Goal: Browse casually: Explore the website without a specific task or goal

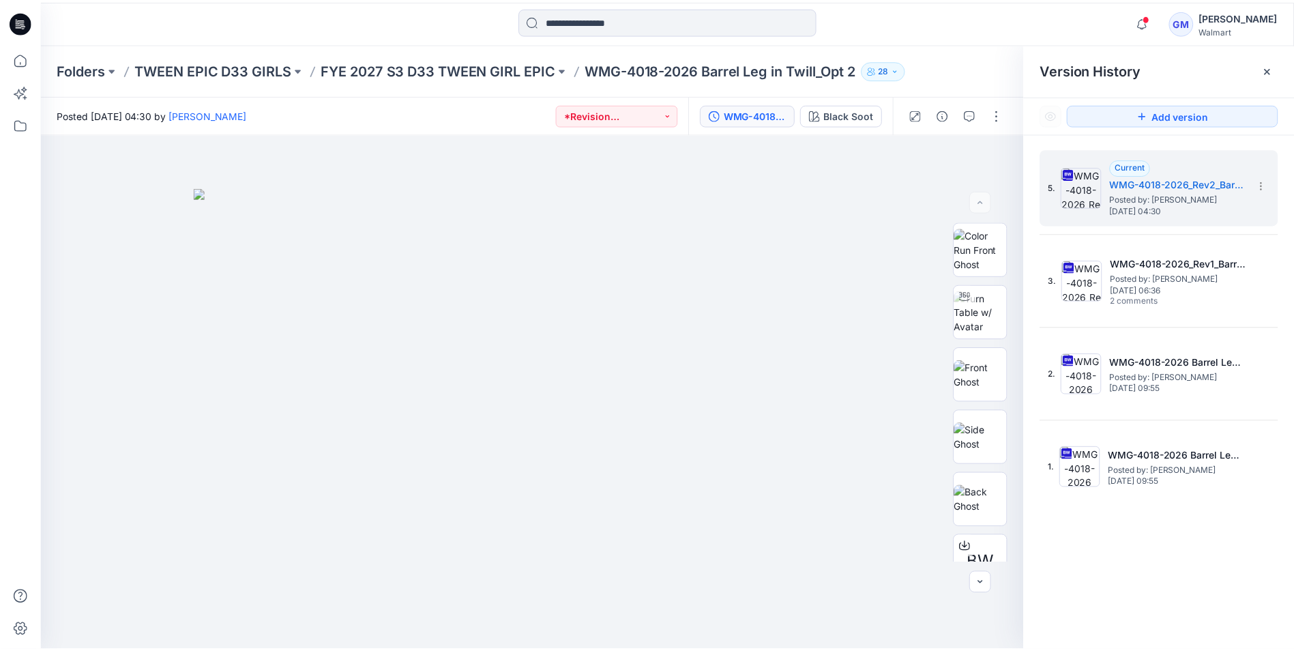
scroll to position [420, 0]
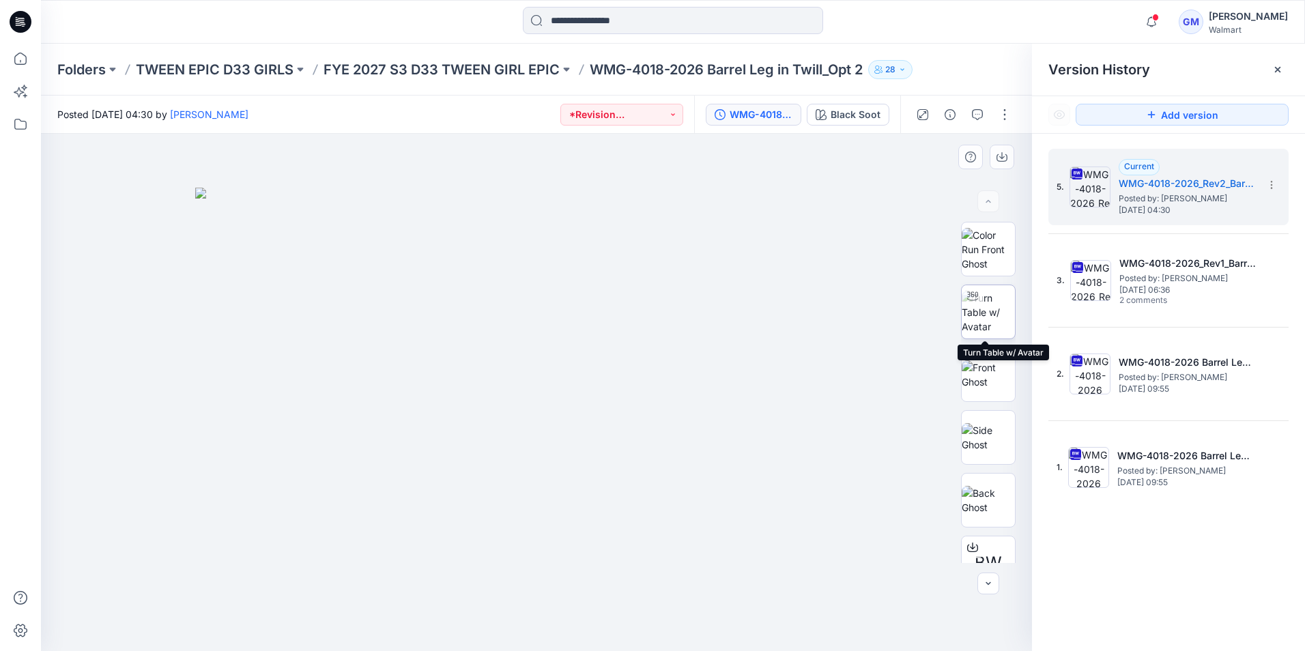
click at [979, 323] on img at bounding box center [987, 312] width 53 height 43
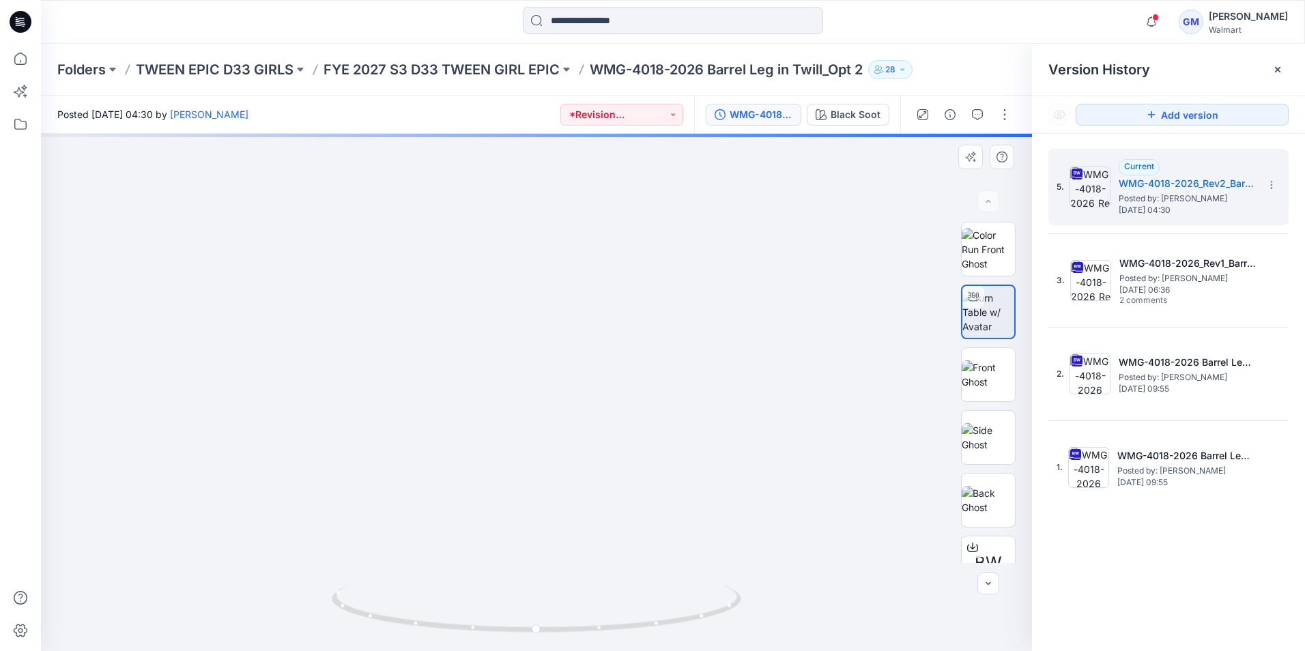
drag, startPoint x: 604, startPoint y: 516, endPoint x: 586, endPoint y: 172, distance: 344.3
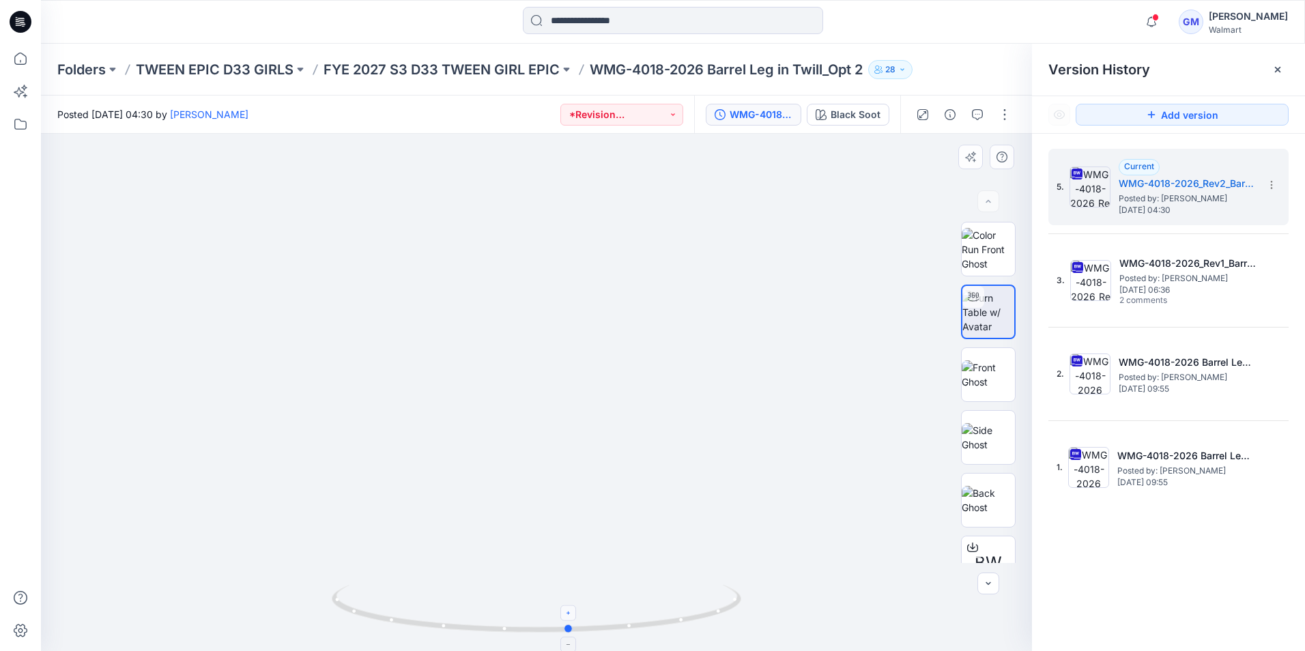
drag, startPoint x: 542, startPoint y: 636, endPoint x: 575, endPoint y: 611, distance: 41.5
click at [575, 611] on div at bounding box center [536, 617] width 409 height 68
click at [22, 17] on icon at bounding box center [21, 22] width 22 height 22
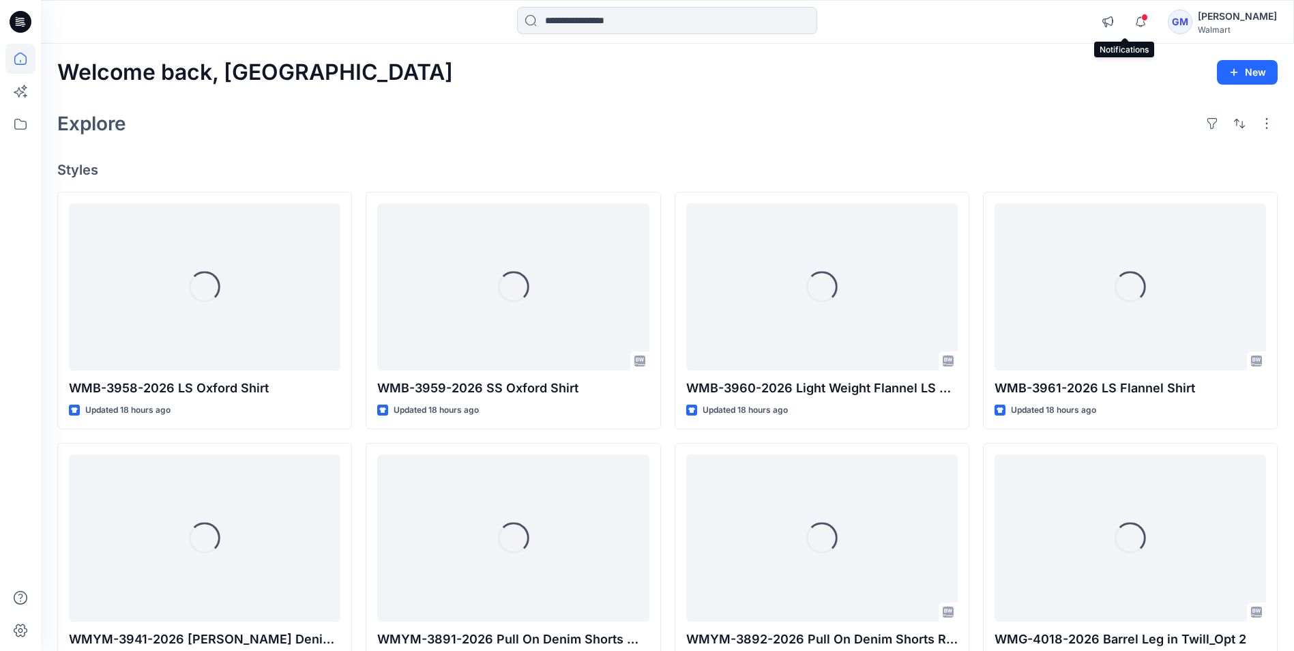
click at [1141, 18] on span at bounding box center [1144, 18] width 7 height 8
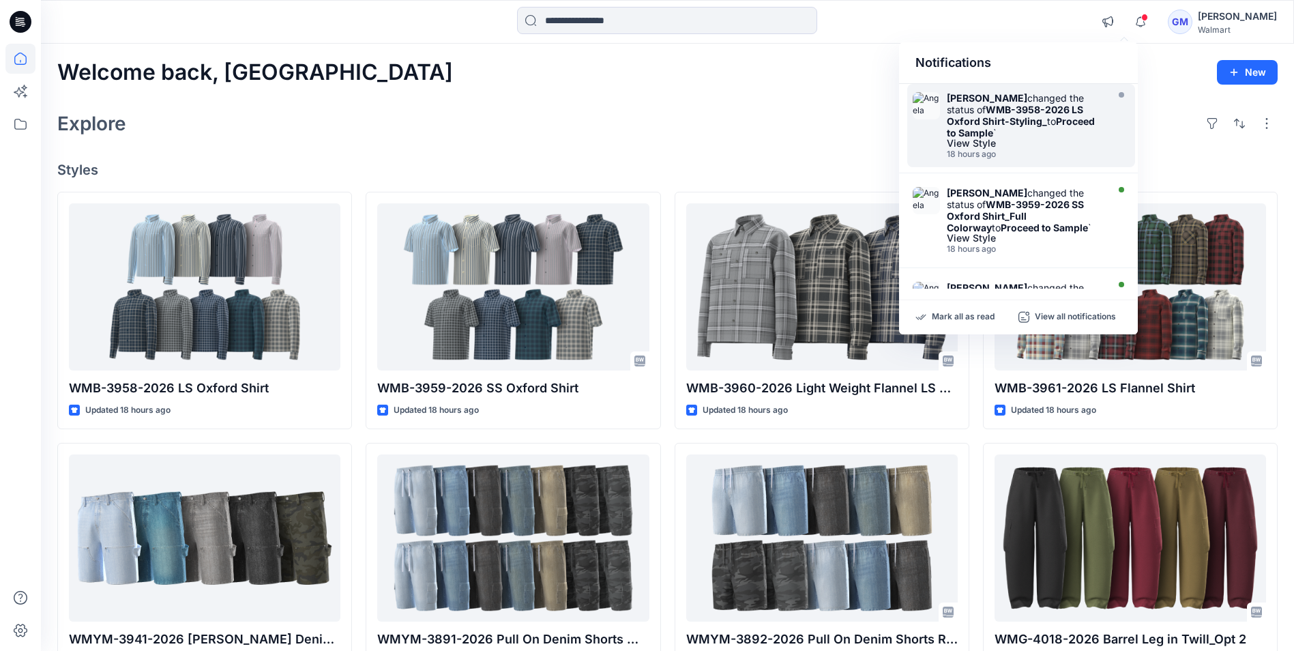
click at [1029, 142] on div "View Style" at bounding box center [1025, 144] width 157 height 10
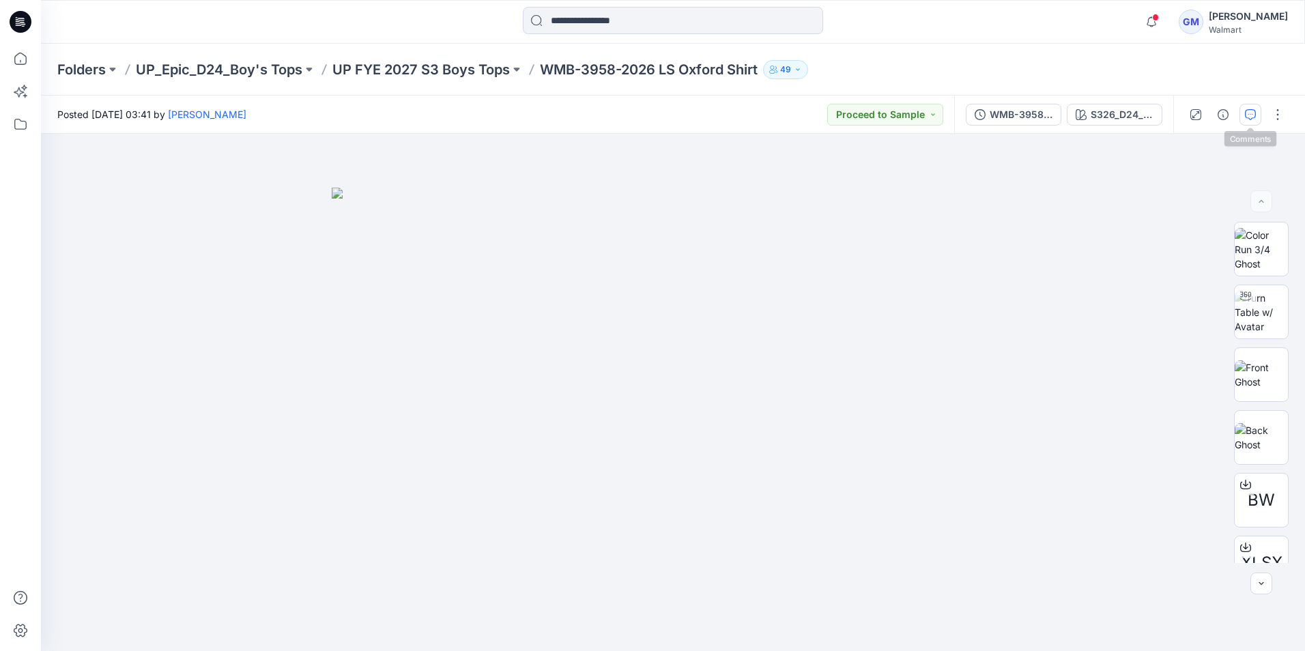
click at [1244, 114] on button "button" at bounding box center [1250, 115] width 22 height 22
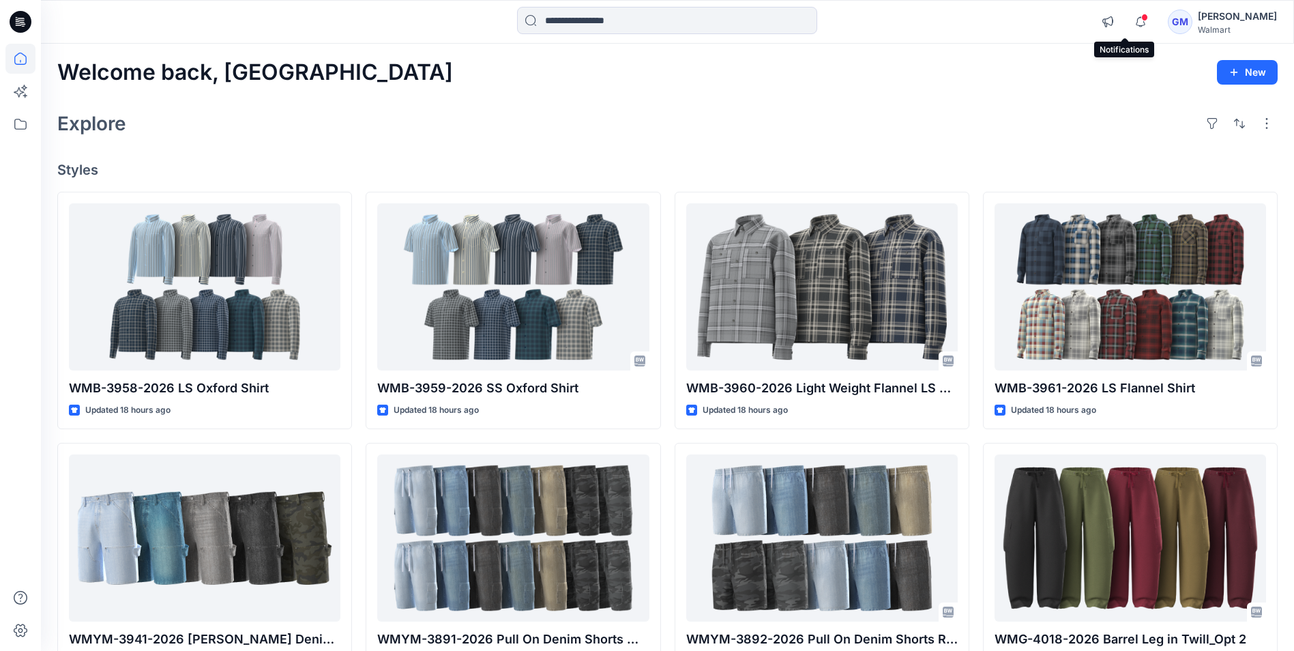
click at [1141, 16] on span at bounding box center [1144, 18] width 7 height 8
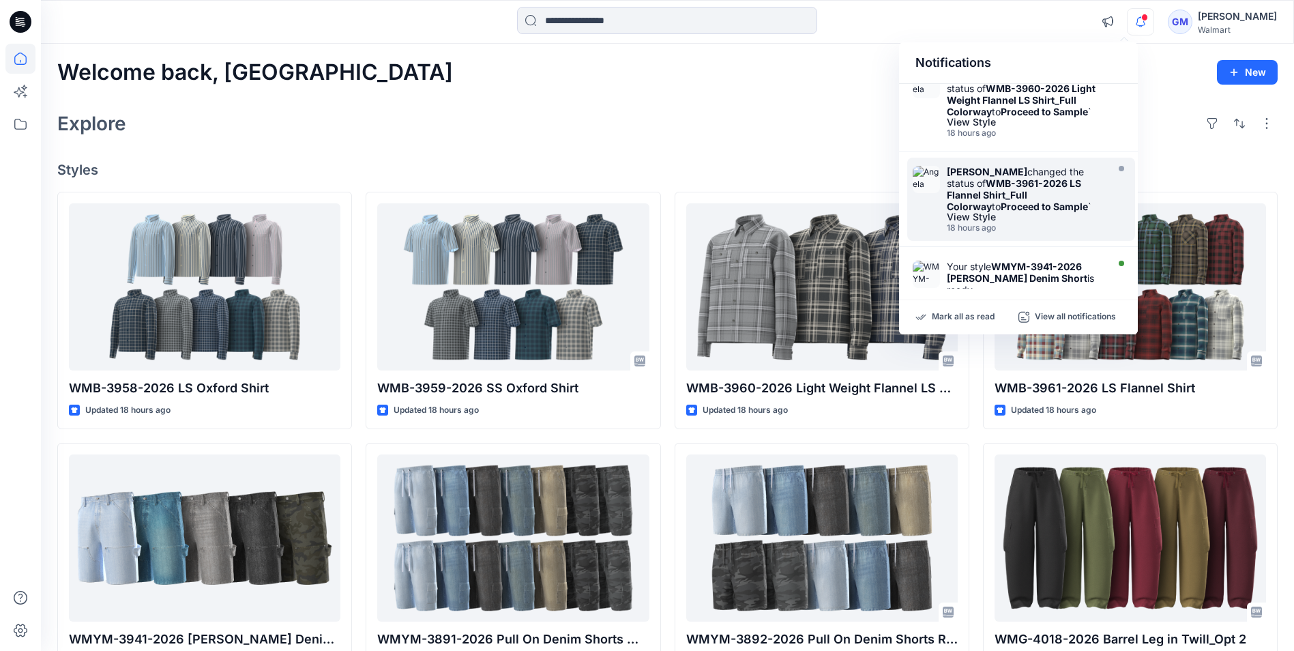
scroll to position [341, 0]
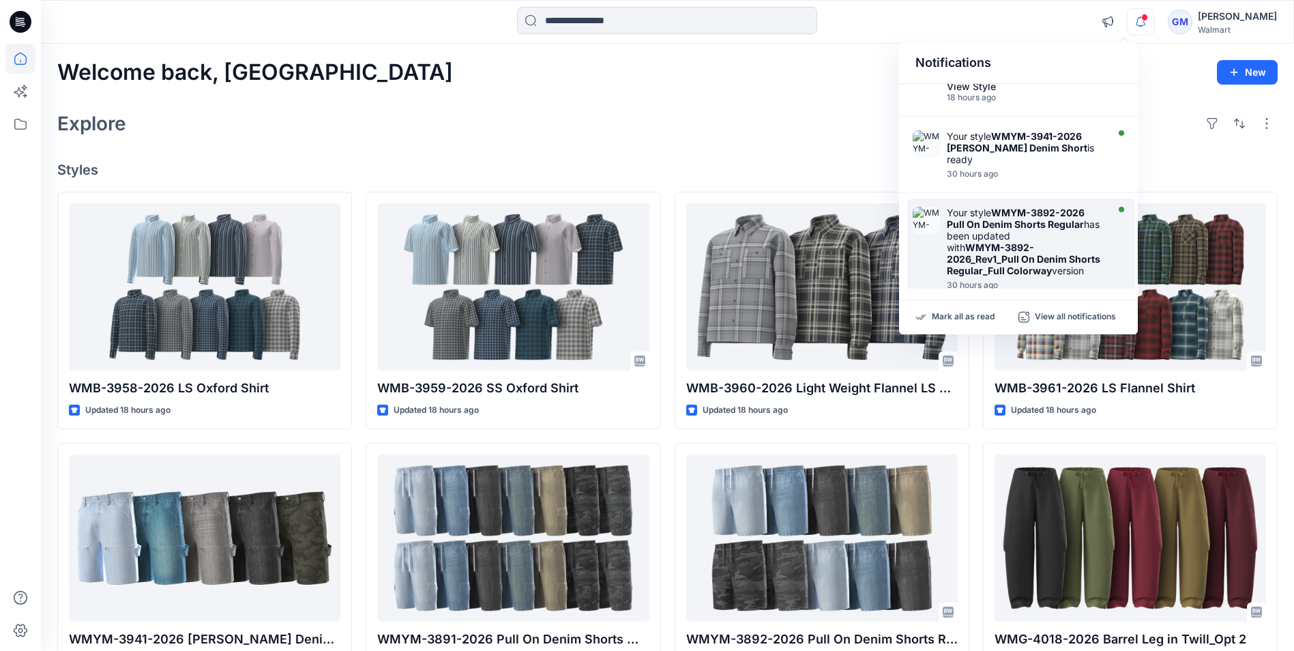
click at [1006, 242] on strong "WMYM-3892-2026_Rev1_Pull On Denim Shorts Regular_Full Colorway" at bounding box center [1024, 259] width 154 height 35
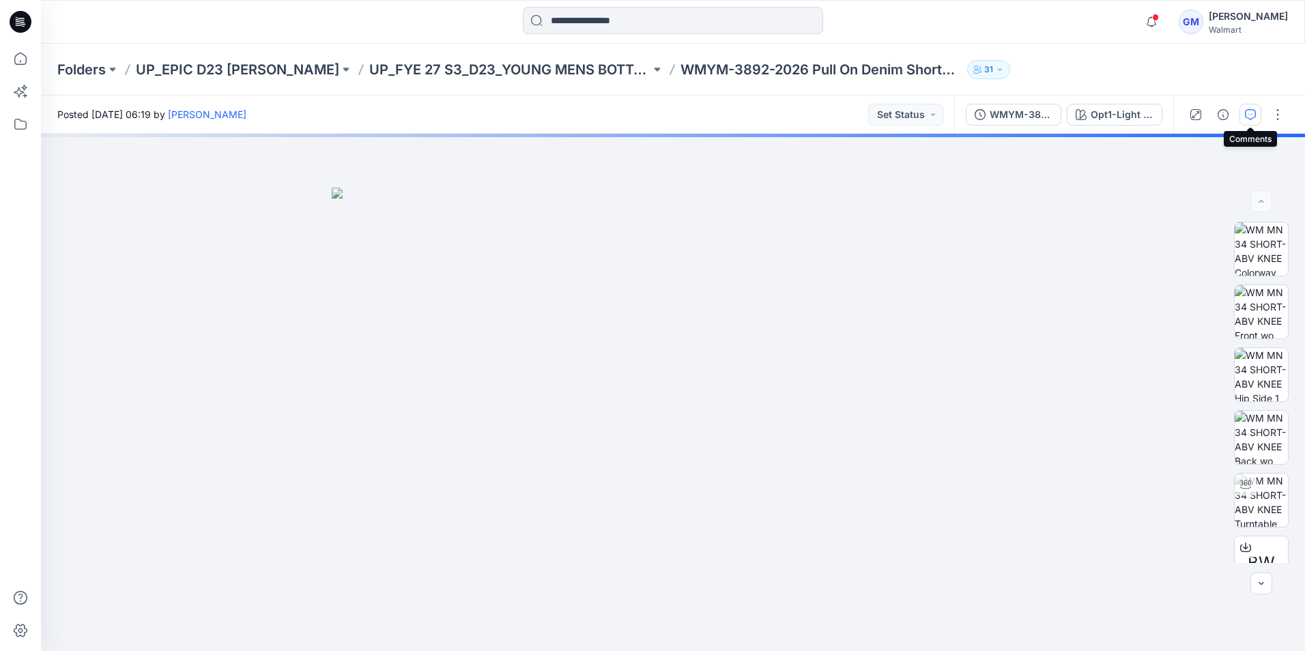
click at [1244, 114] on icon "button" at bounding box center [1249, 114] width 11 height 11
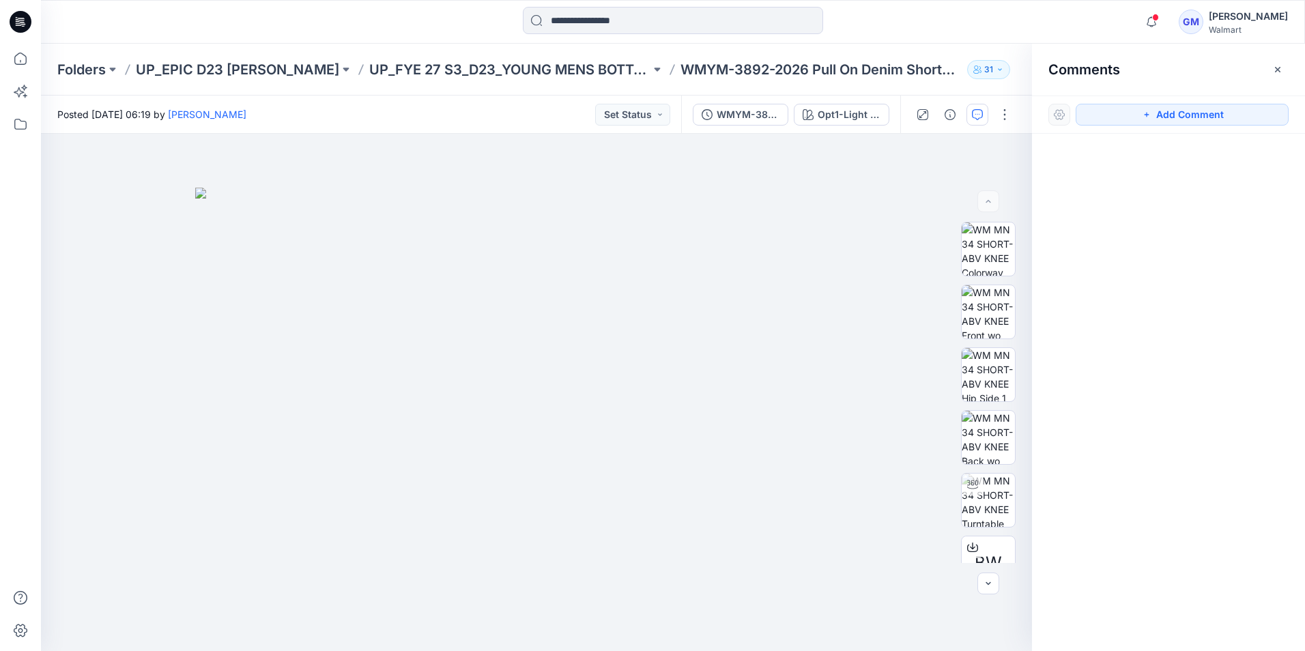
click at [12, 25] on icon at bounding box center [21, 22] width 22 height 22
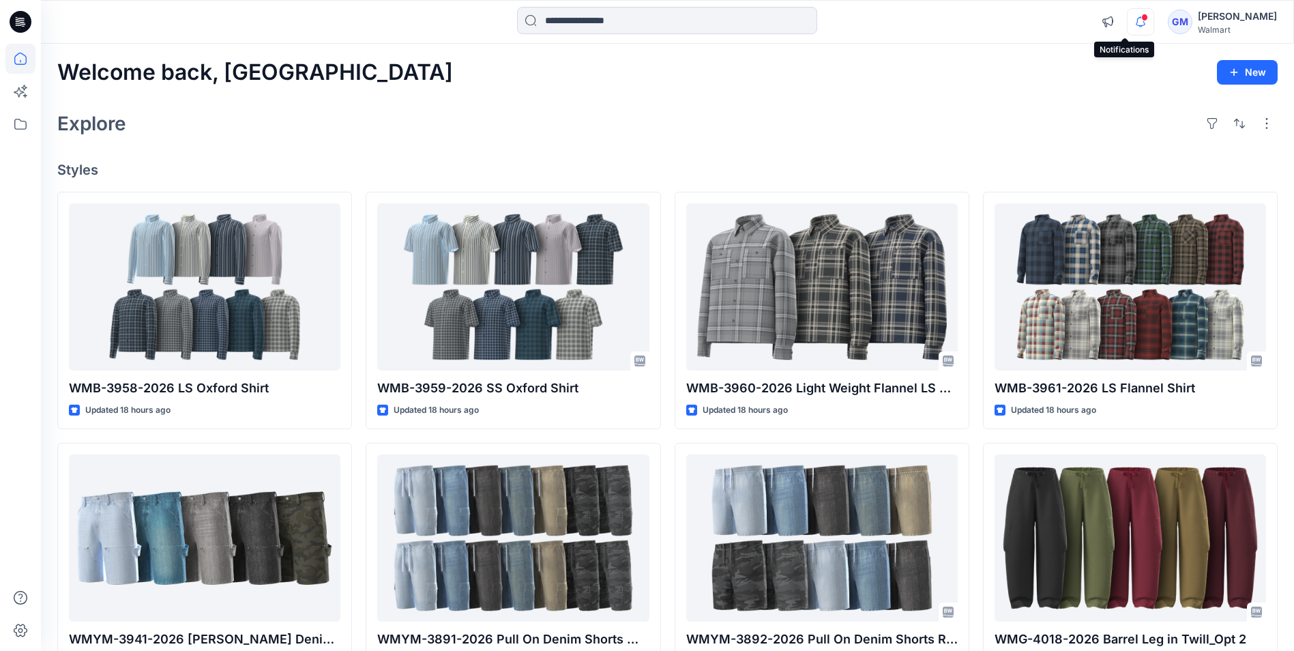
click at [1128, 25] on icon "button" at bounding box center [1141, 21] width 26 height 27
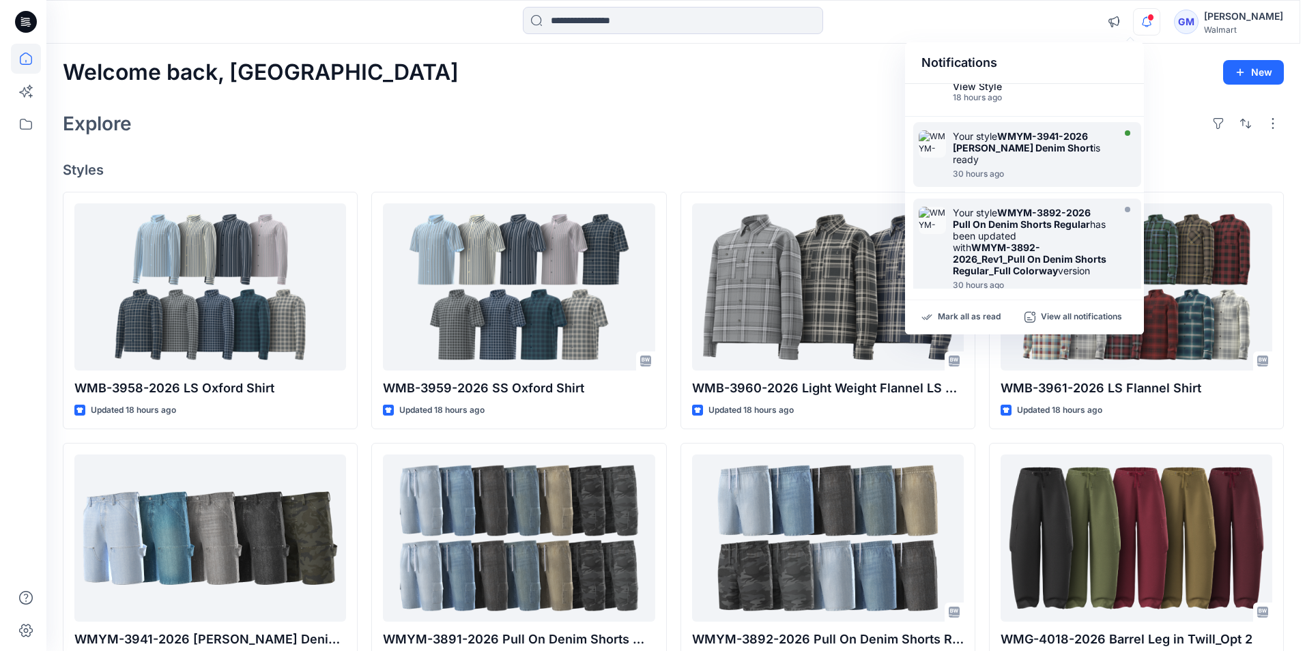
scroll to position [409, 0]
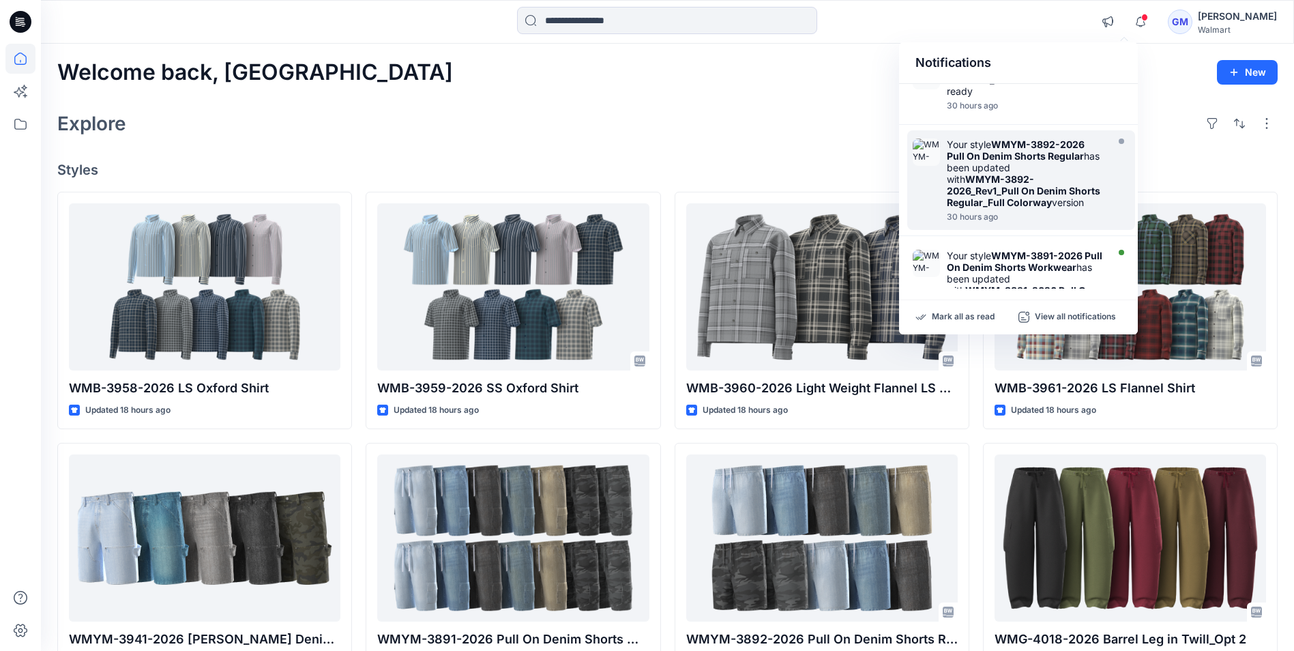
click at [969, 157] on div "Your style WMYM-3892-2026 Pull On Denim Shorts Regular has been updated with WM…" at bounding box center [1025, 174] width 157 height 70
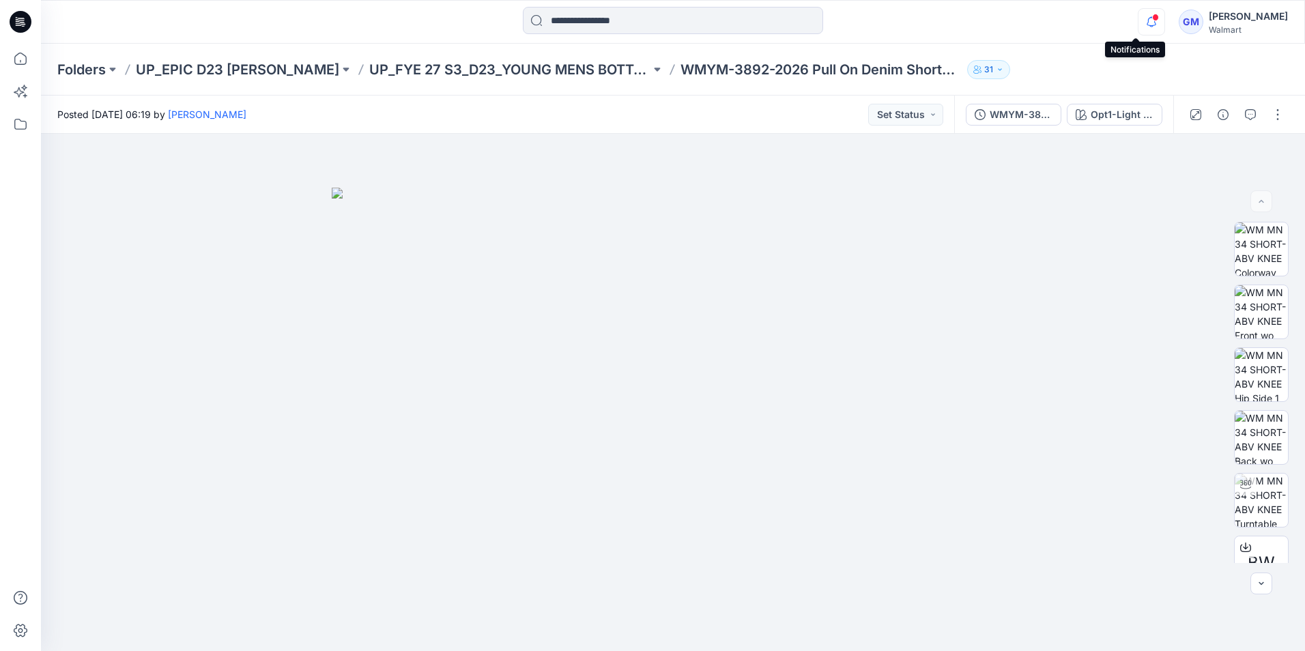
click at [1138, 20] on icon "button" at bounding box center [1151, 21] width 26 height 27
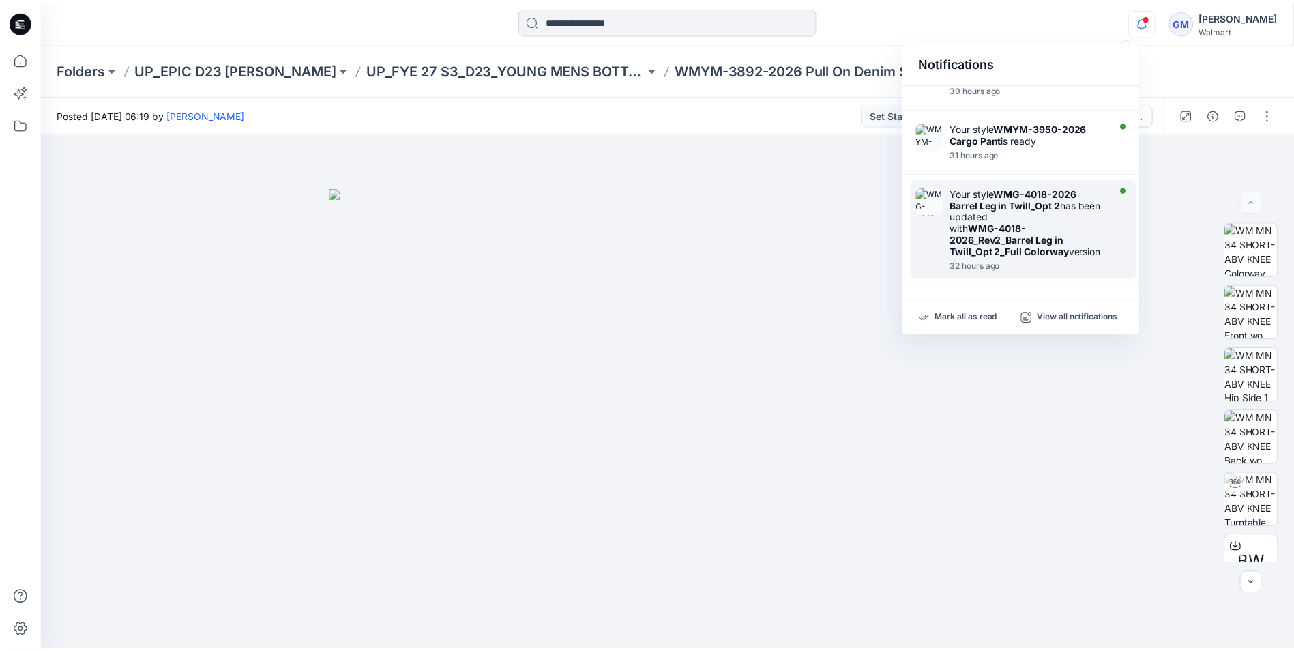
scroll to position [761, 0]
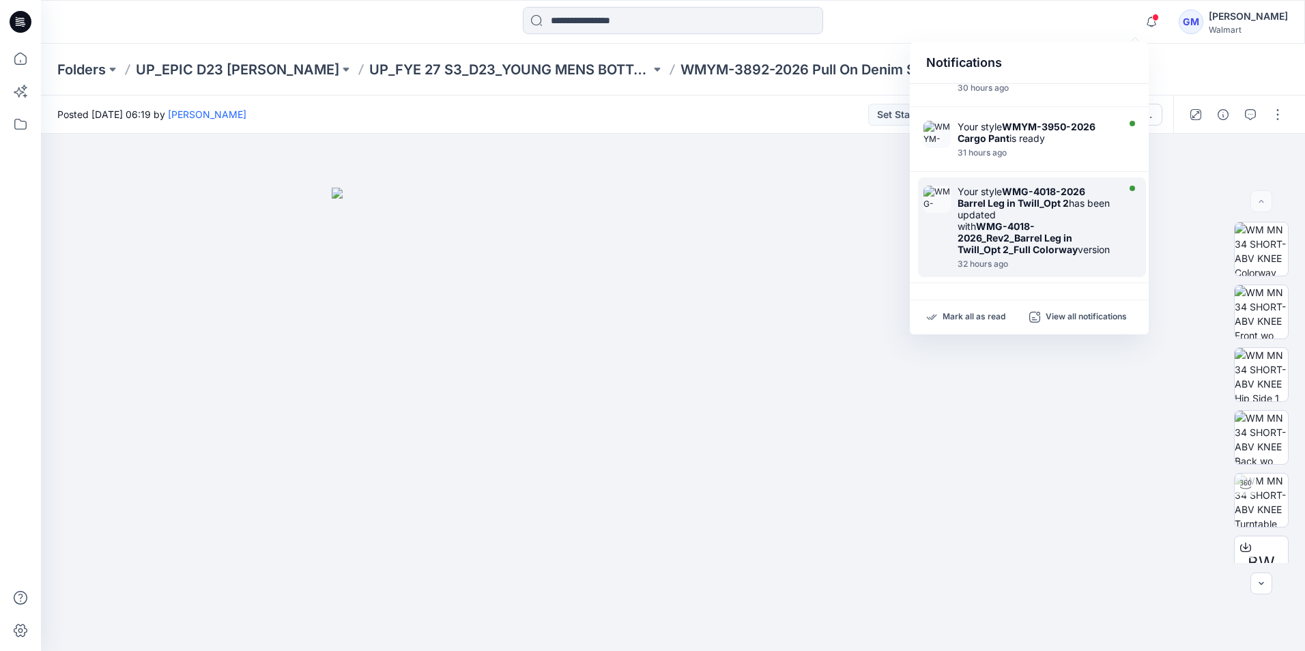
click at [1005, 207] on div "Your style WMG-4018-2026 Barrel Leg in Twill_Opt 2 has been updated with WMG-40…" at bounding box center [1035, 221] width 157 height 70
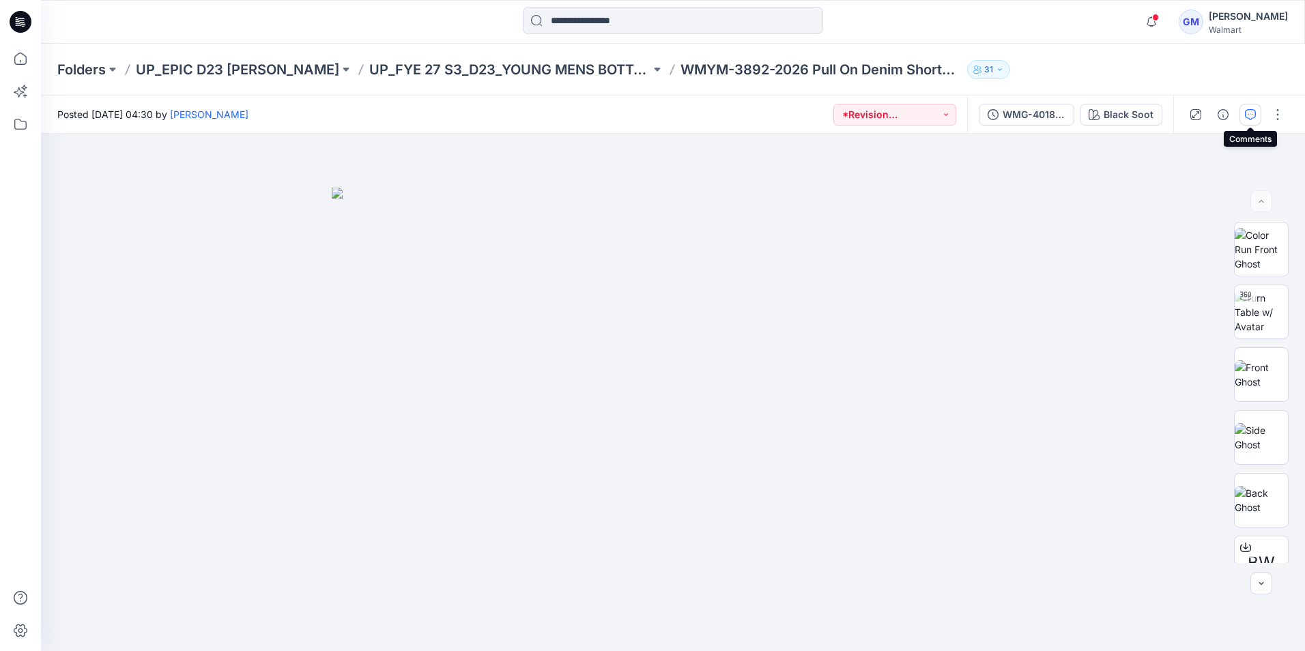
click at [1247, 115] on icon "button" at bounding box center [1249, 114] width 11 height 11
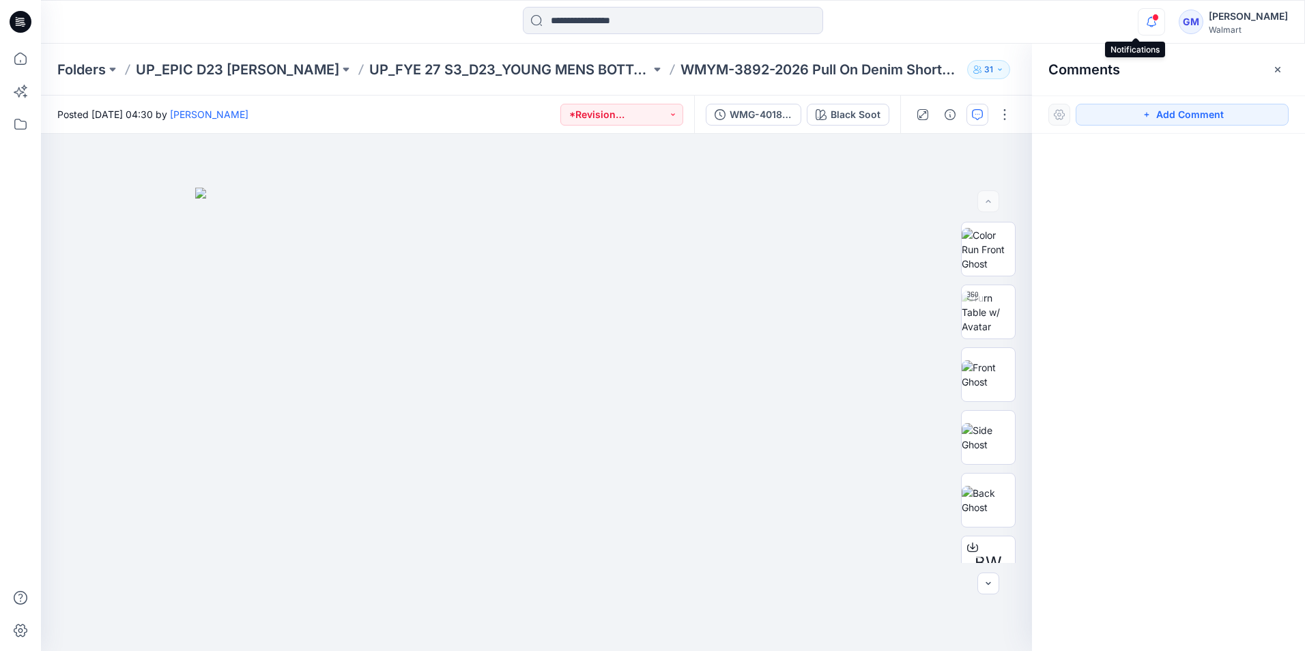
click at [1138, 24] on icon "button" at bounding box center [1151, 21] width 26 height 27
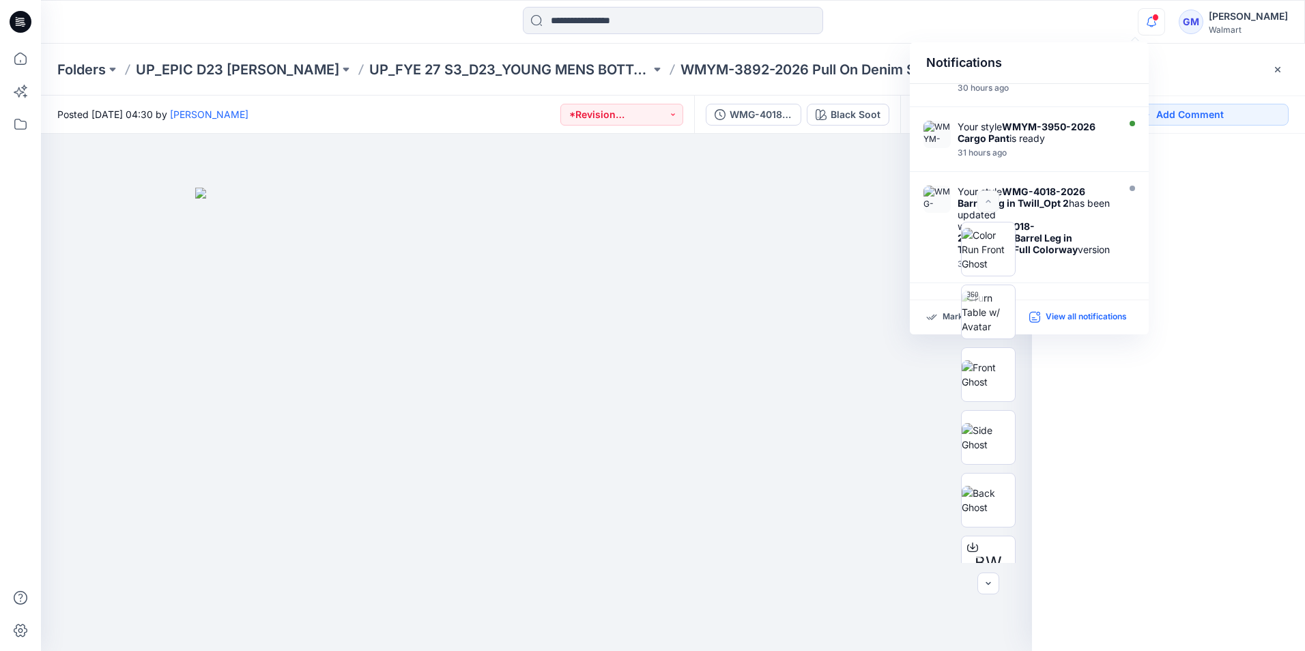
click at [1083, 312] on p "View all notifications" at bounding box center [1085, 317] width 81 height 12
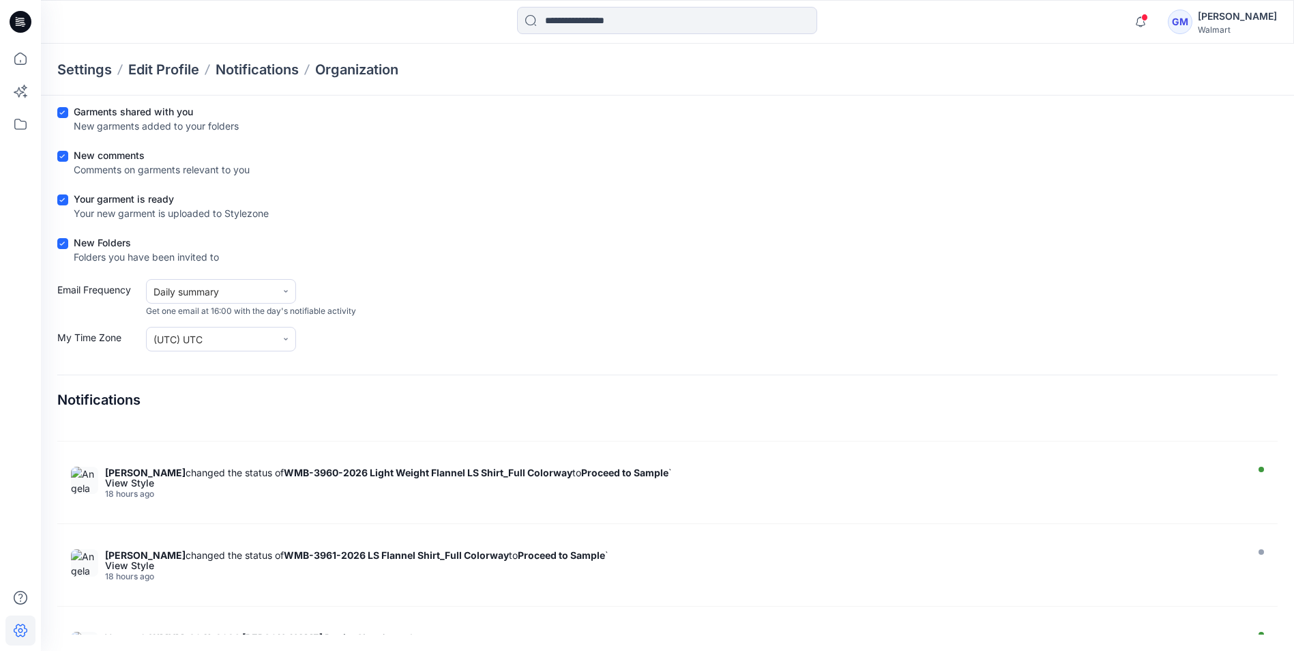
scroll to position [205, 0]
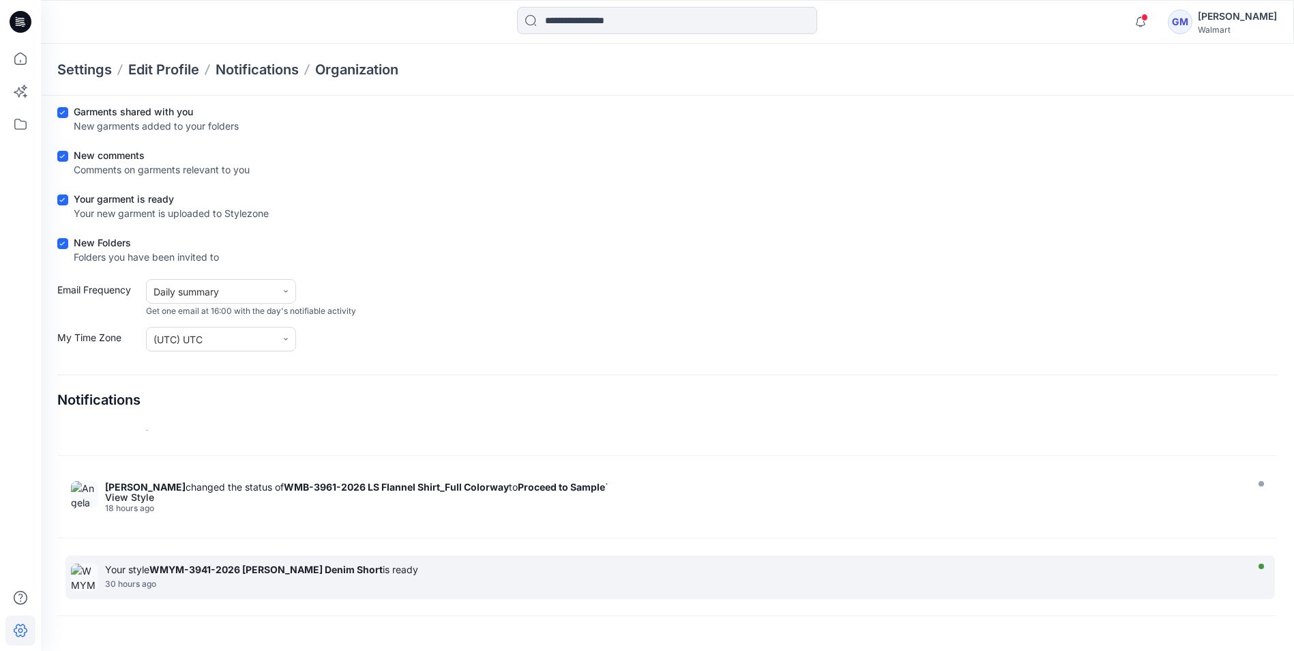
drag, startPoint x: 315, startPoint y: 577, endPoint x: 172, endPoint y: 570, distance: 142.8
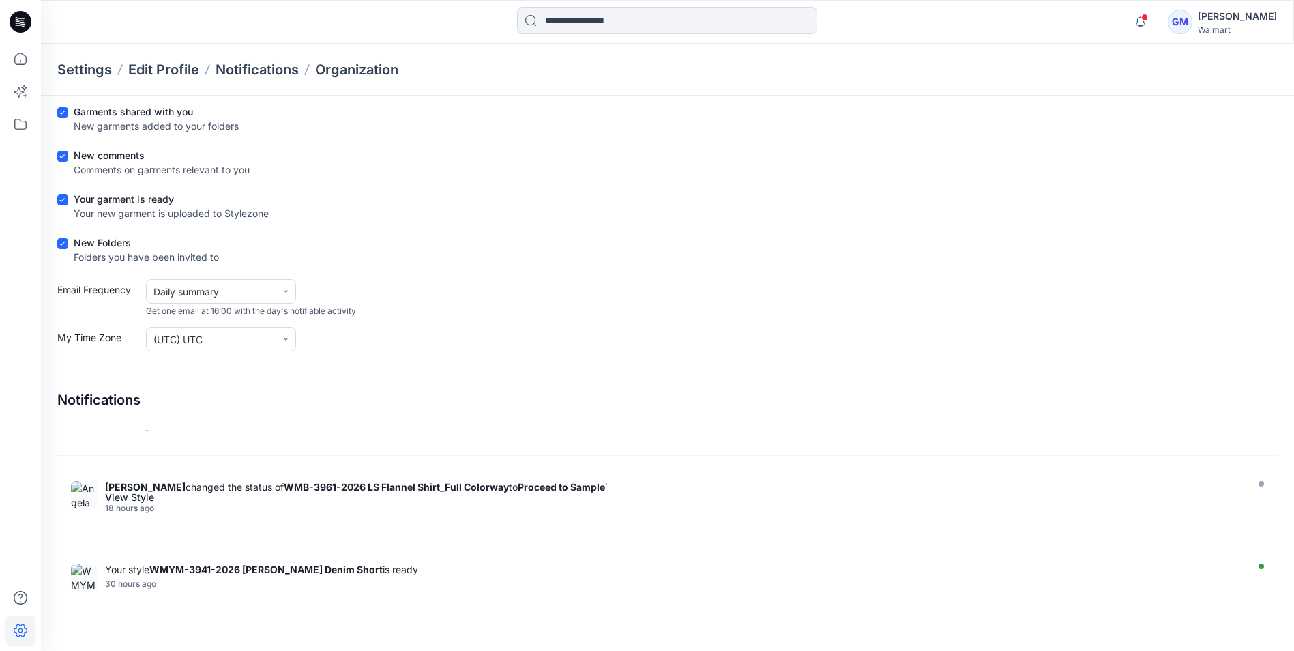
drag, startPoint x: 172, startPoint y: 570, endPoint x: 50, endPoint y: 602, distance: 125.8
click at [50, 602] on section "Notifications Preferences Save Choose the notifications you wish to get by emai…" at bounding box center [667, 336] width 1253 height 629
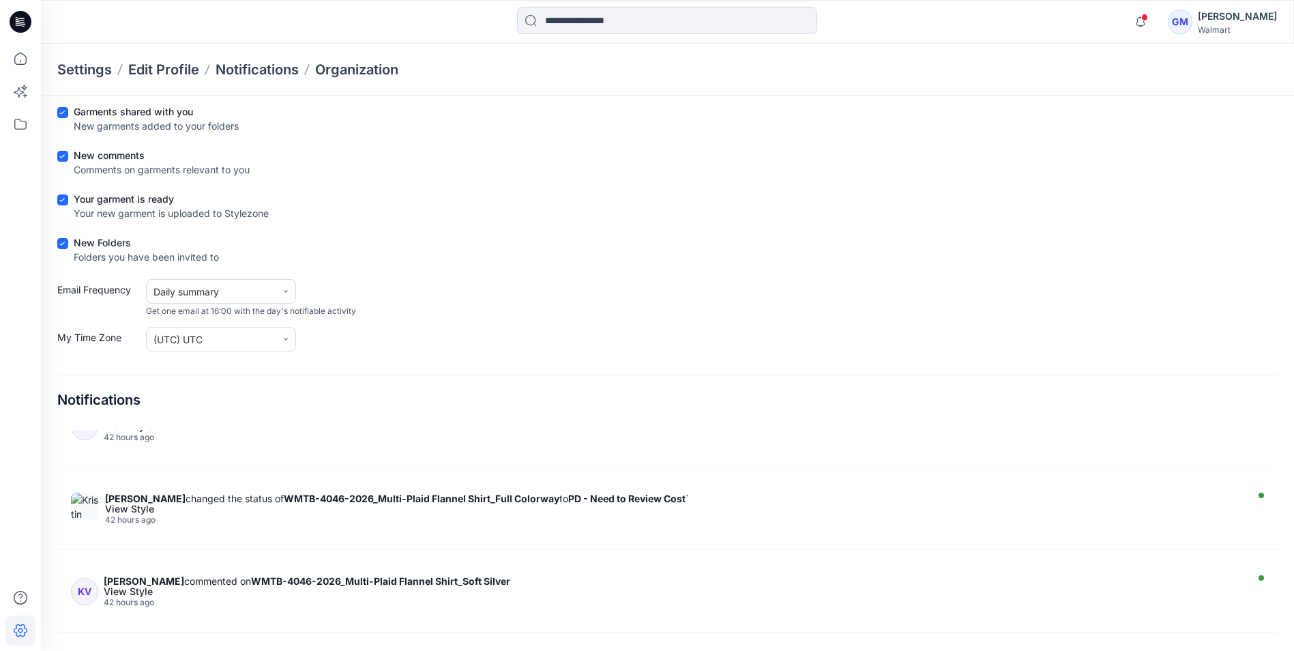
scroll to position [1706, 0]
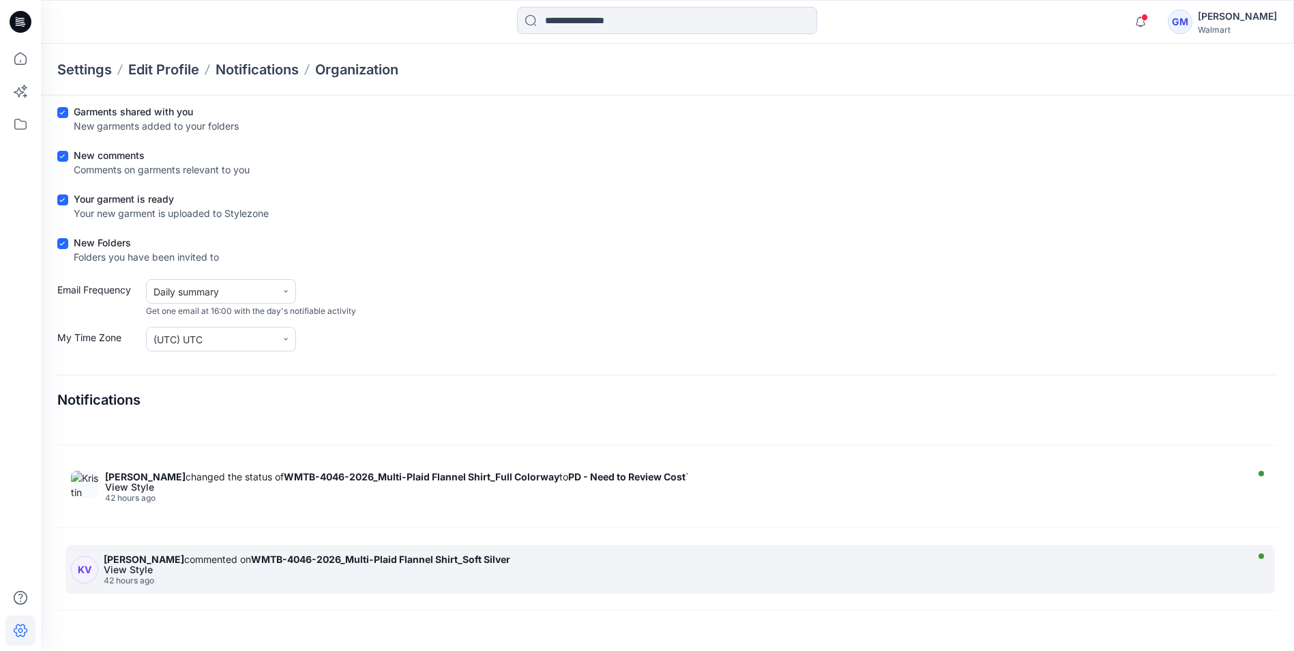
click at [154, 562] on strong "Kristin Veit" at bounding box center [144, 559] width 81 height 12
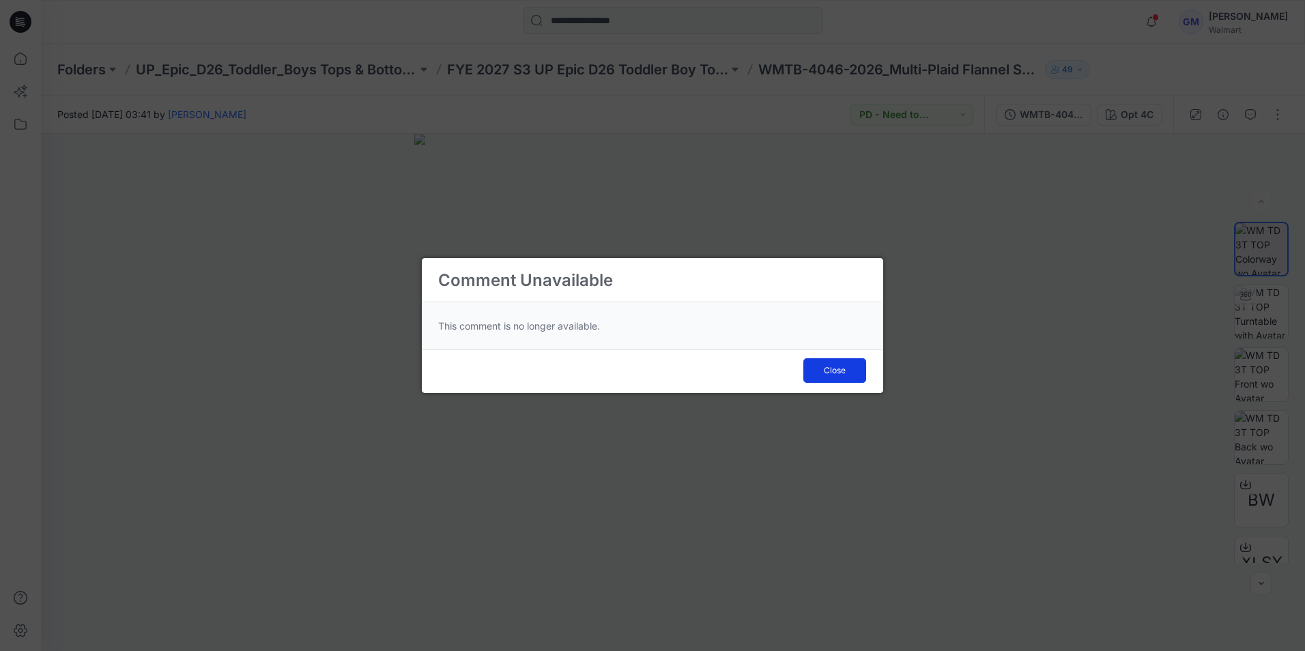
click at [826, 375] on span "Close" at bounding box center [835, 370] width 22 height 12
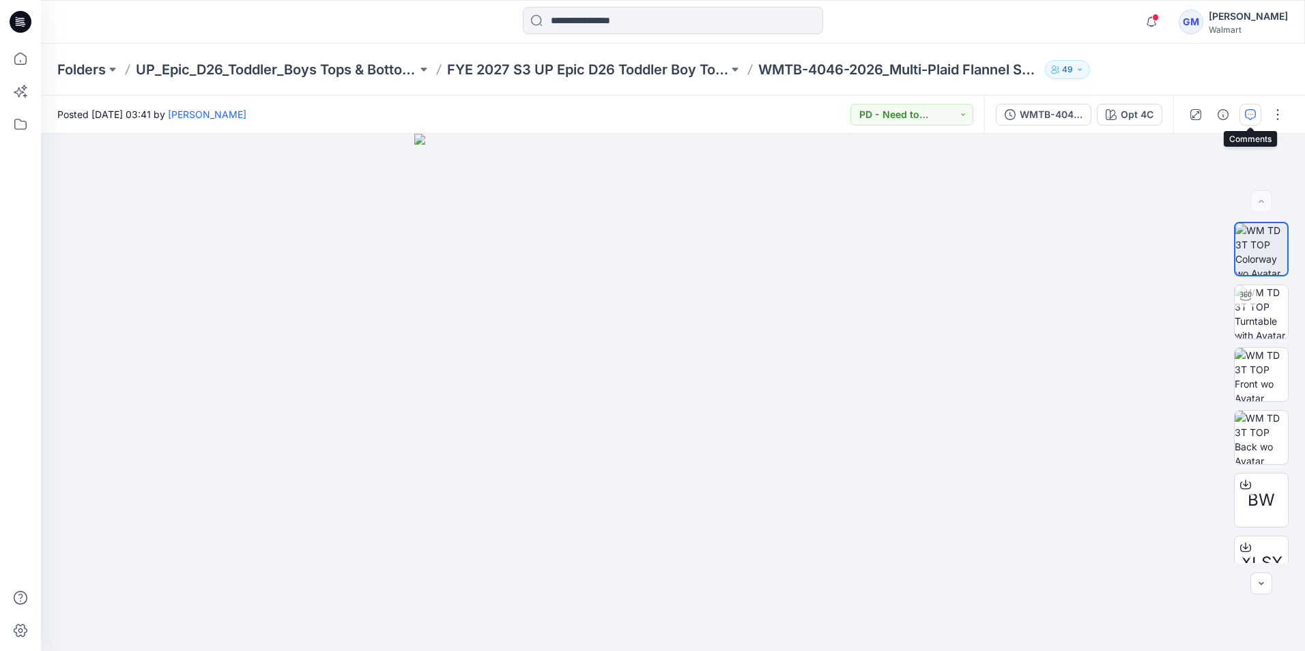
click at [1257, 116] on button "button" at bounding box center [1250, 115] width 22 height 22
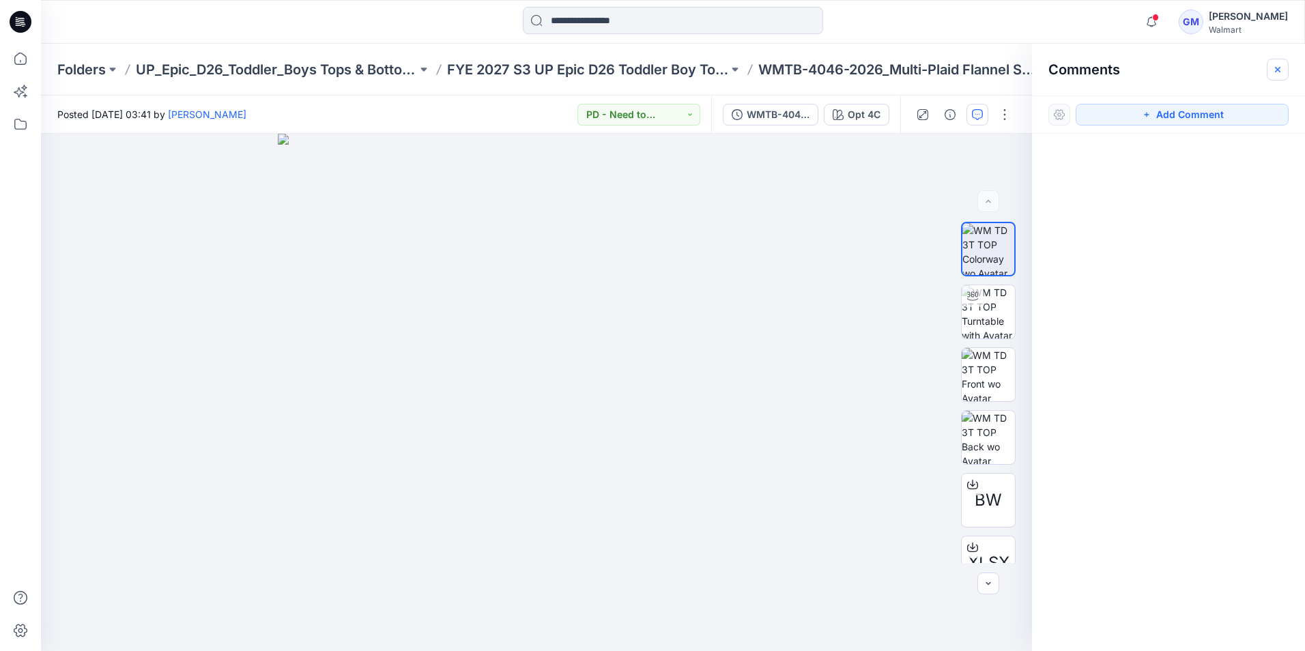
click at [1272, 70] on icon "button" at bounding box center [1277, 69] width 11 height 11
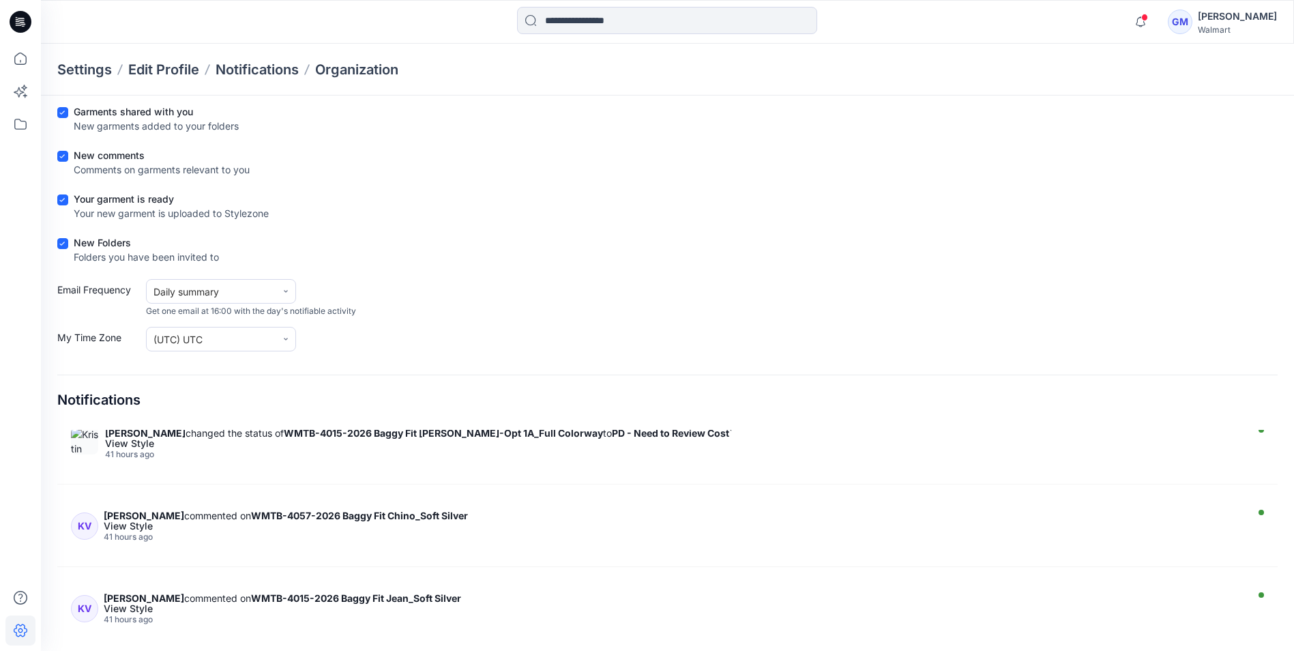
scroll to position [1023, 0]
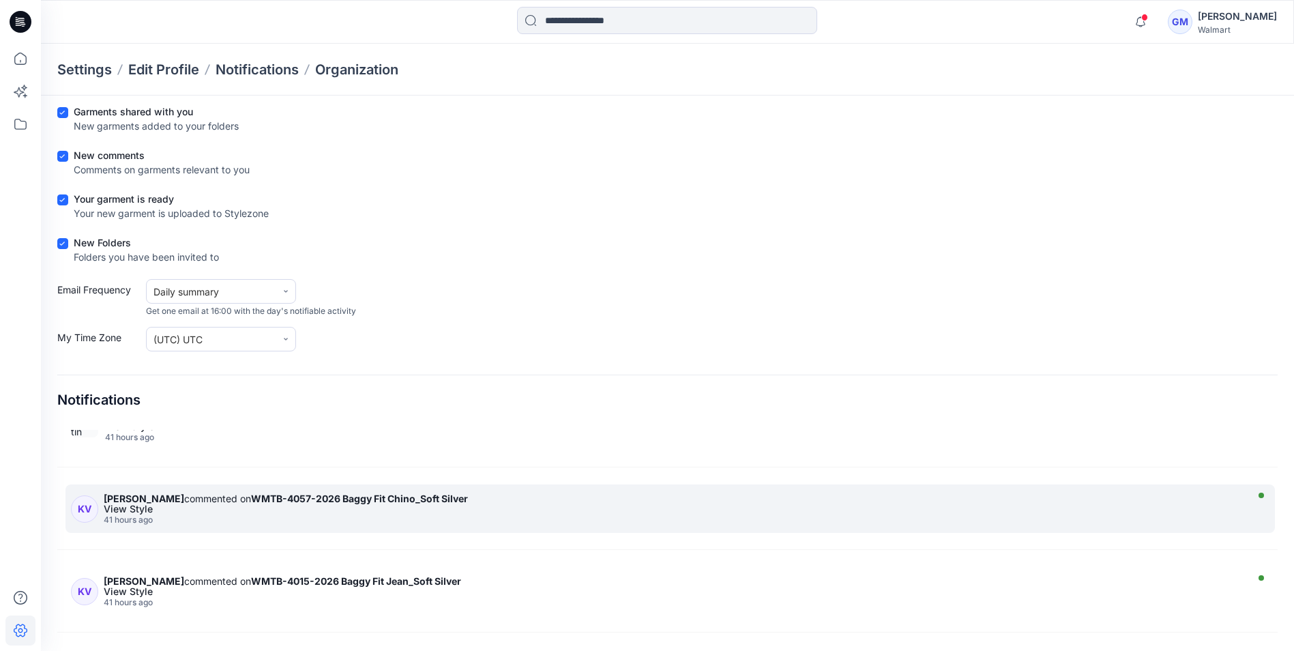
click at [365, 503] on strong "WMTB-4057-2026 Baggy Fit Chino_Soft Silver" at bounding box center [359, 499] width 217 height 12
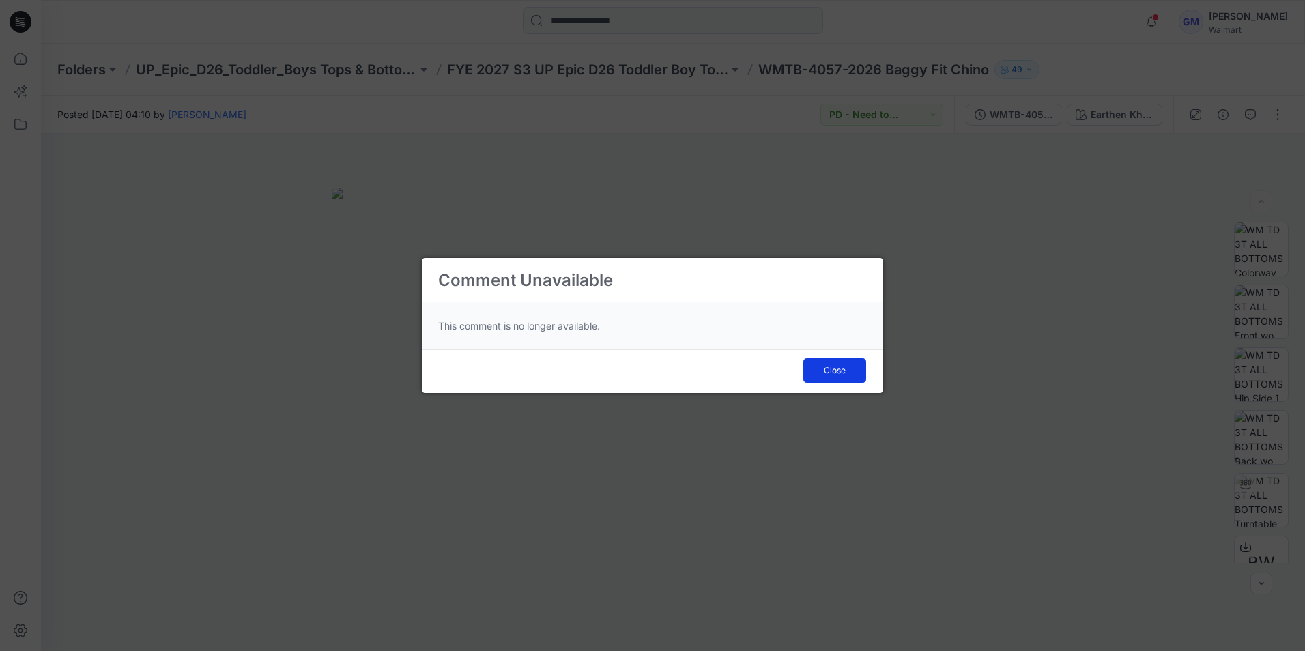
click at [827, 369] on span "Close" at bounding box center [835, 370] width 22 height 12
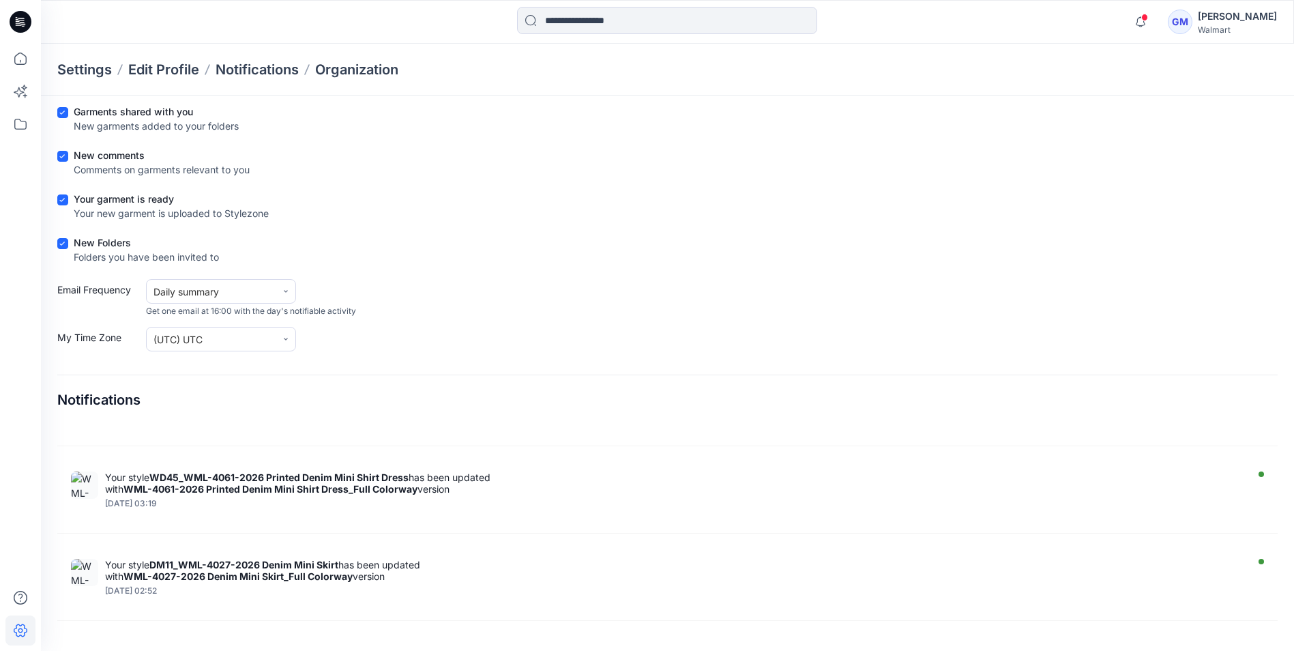
scroll to position [3995, 0]
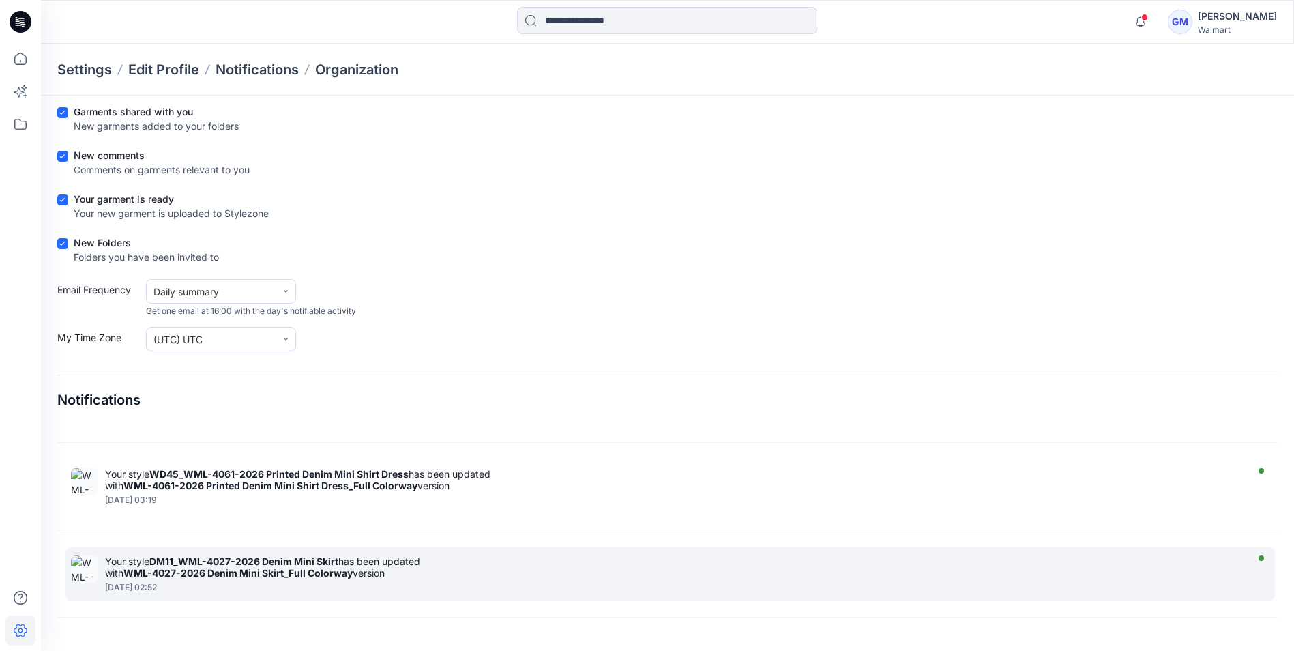
click at [218, 568] on strong "WML-4027-2026 Denim Mini Skirt_Full Colorway" at bounding box center [237, 573] width 229 height 12
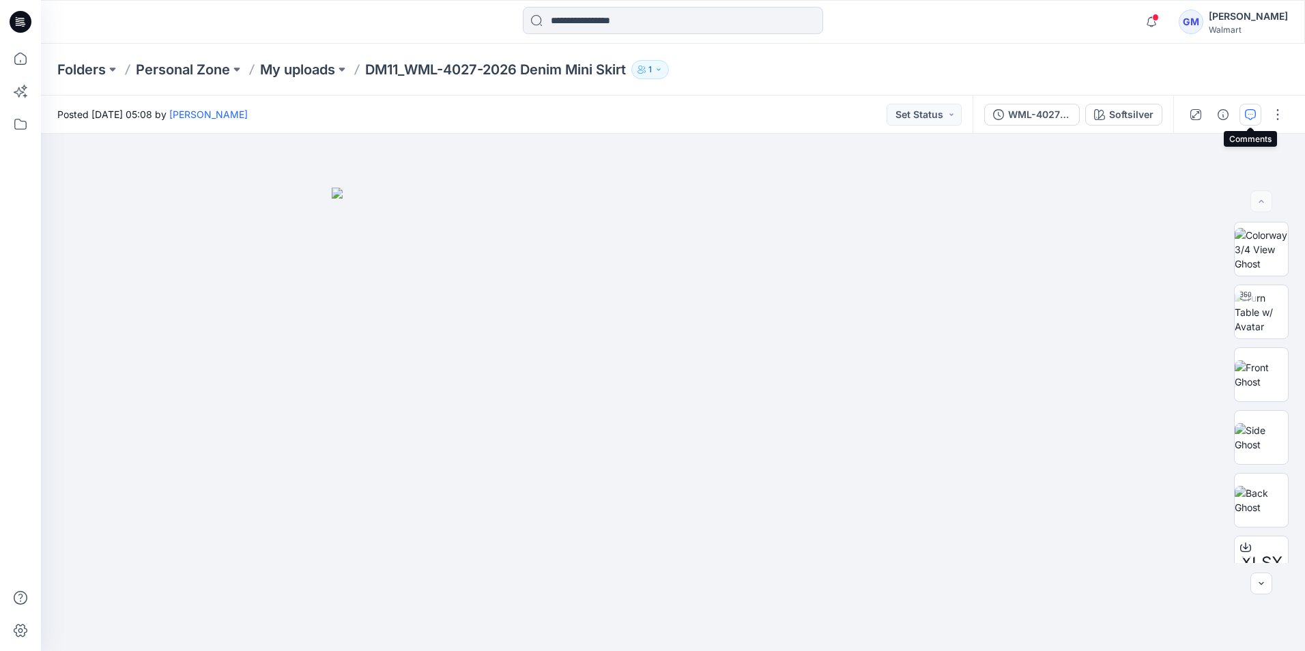
click at [1247, 119] on icon "button" at bounding box center [1249, 114] width 11 height 11
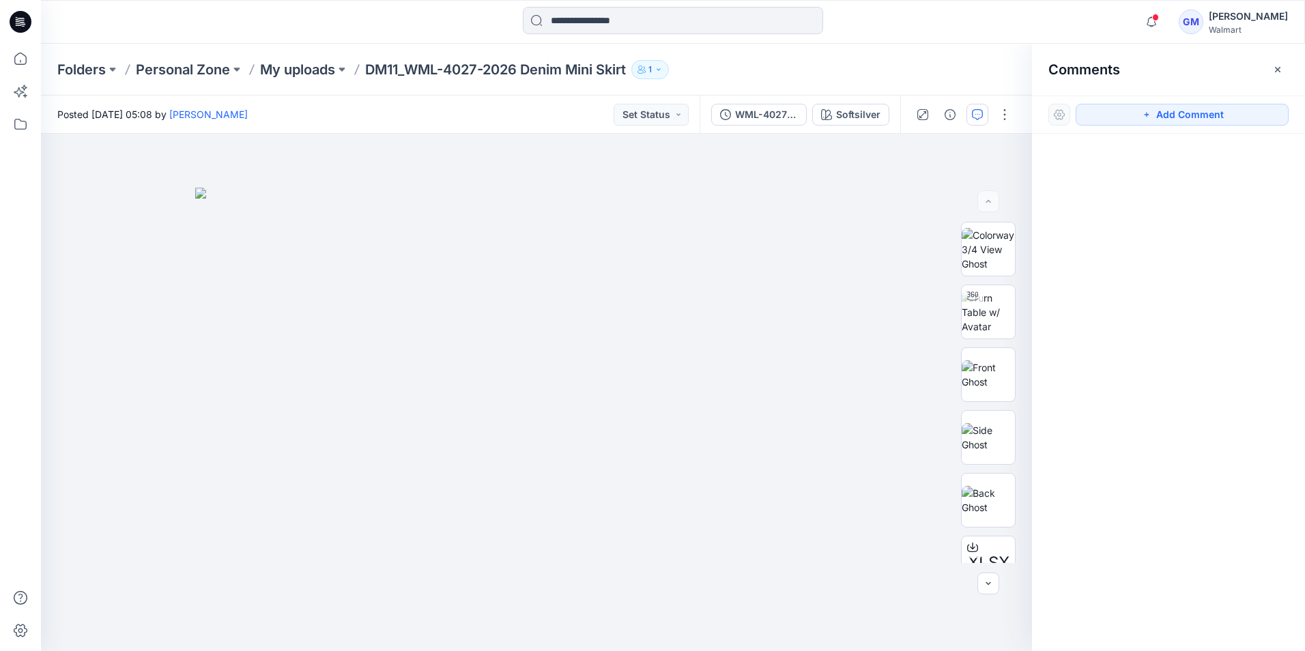
click at [15, 18] on icon at bounding box center [21, 22] width 22 height 22
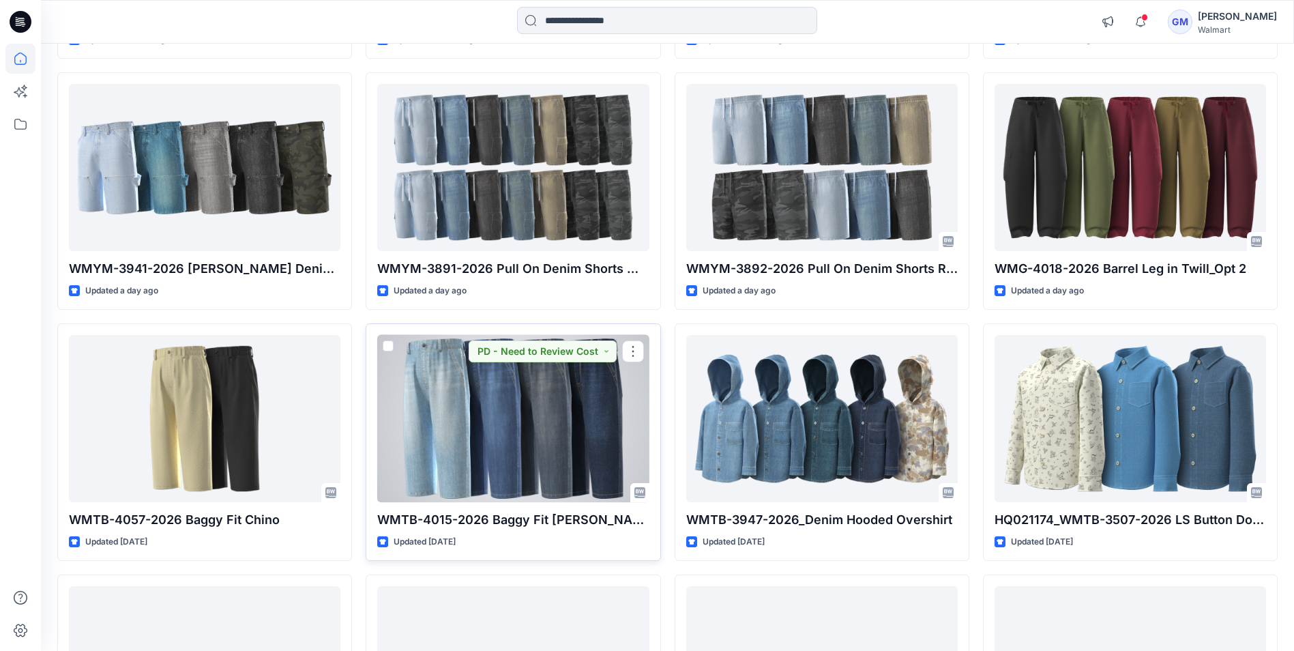
scroll to position [346, 0]
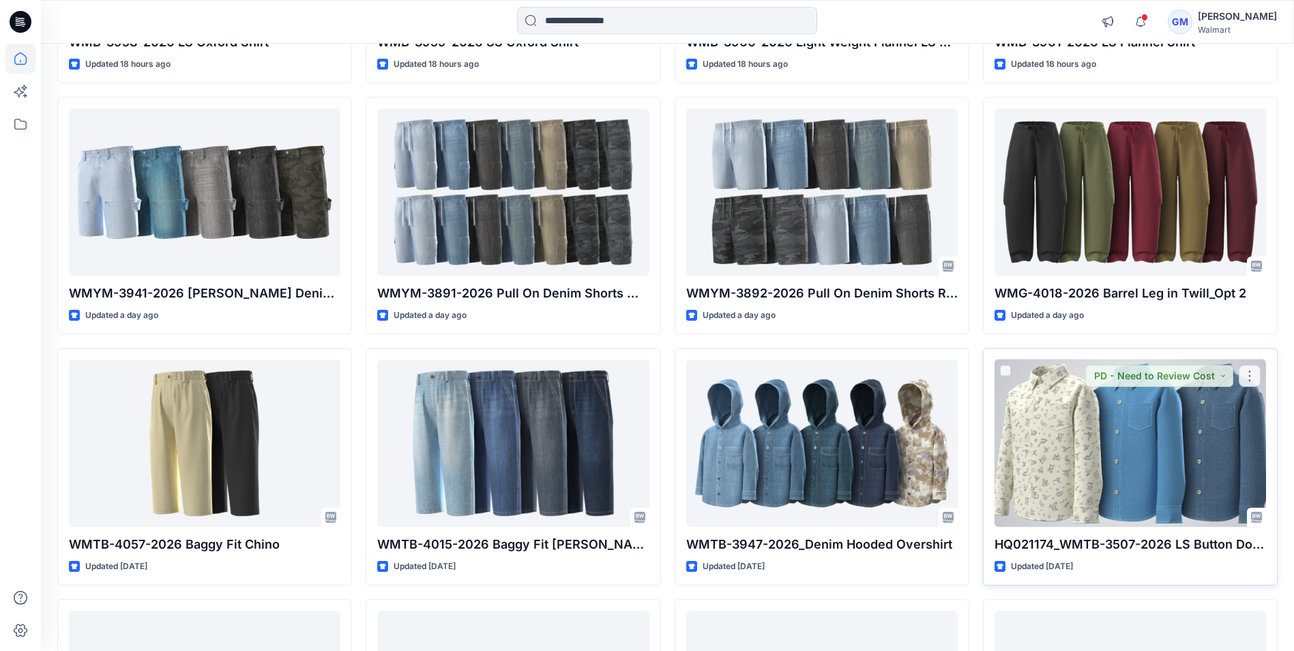
click at [1107, 452] on div at bounding box center [1131, 443] width 272 height 167
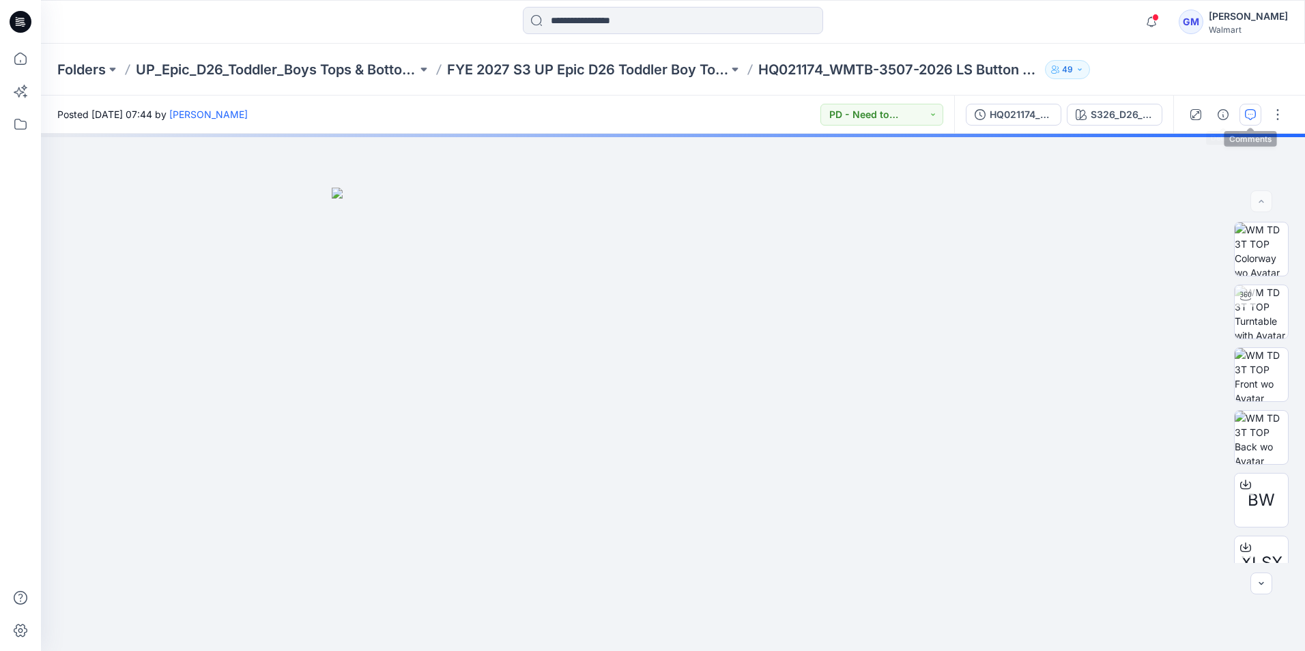
click at [1247, 113] on icon "button" at bounding box center [1249, 114] width 11 height 11
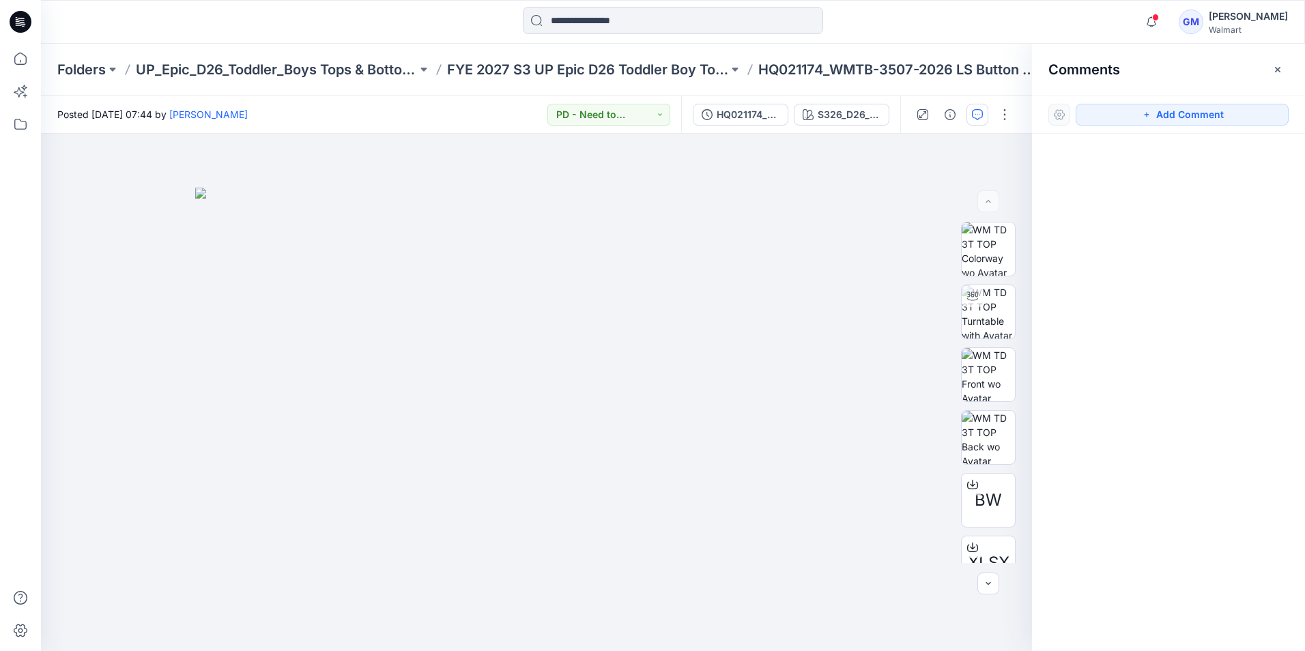
click at [28, 20] on icon at bounding box center [21, 22] width 22 height 22
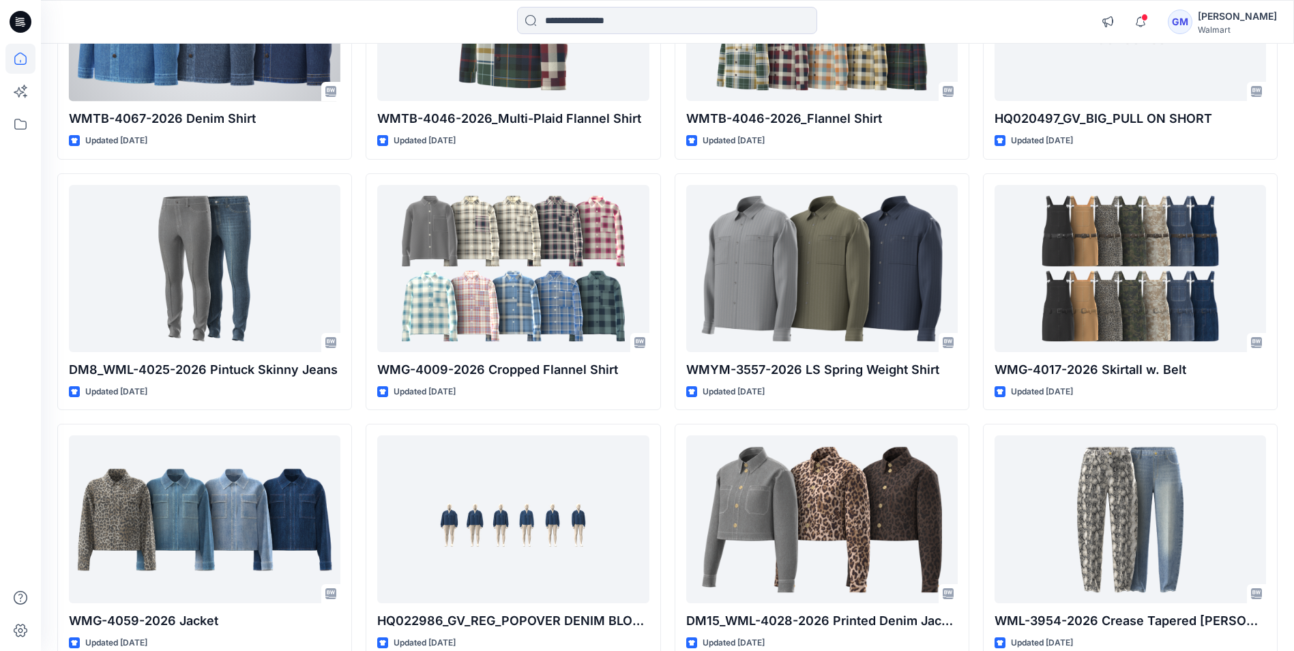
scroll to position [1023, 0]
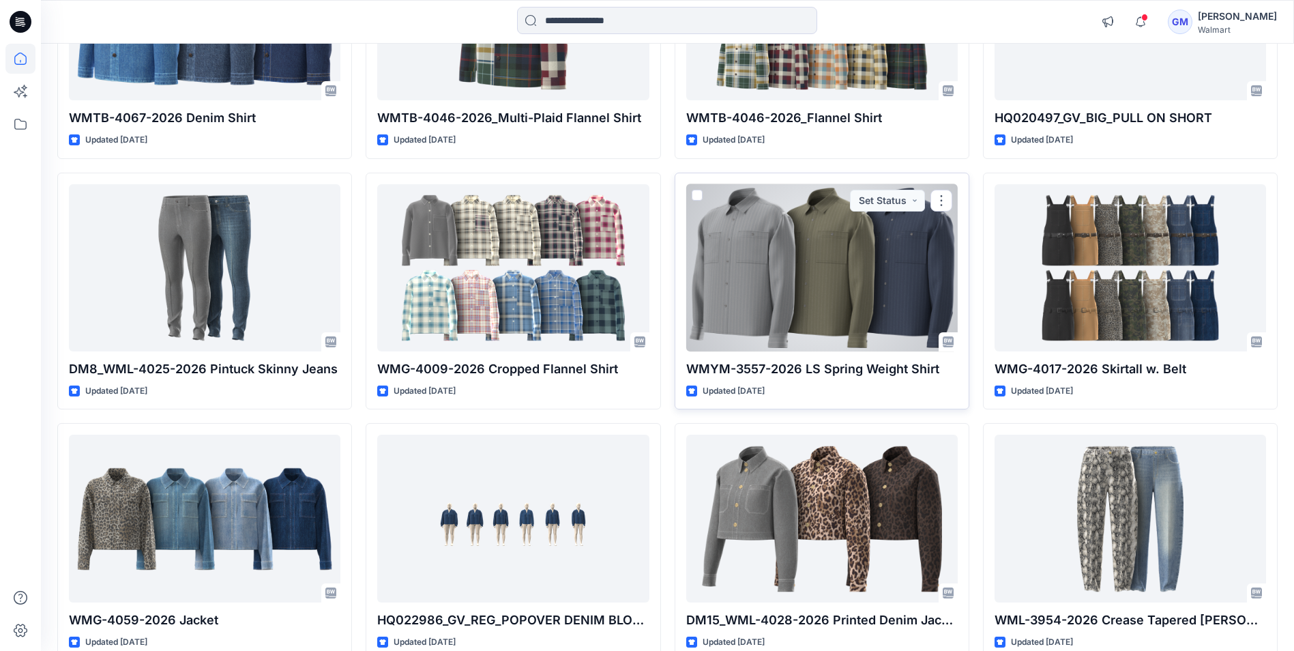
click at [819, 348] on div at bounding box center [822, 267] width 272 height 167
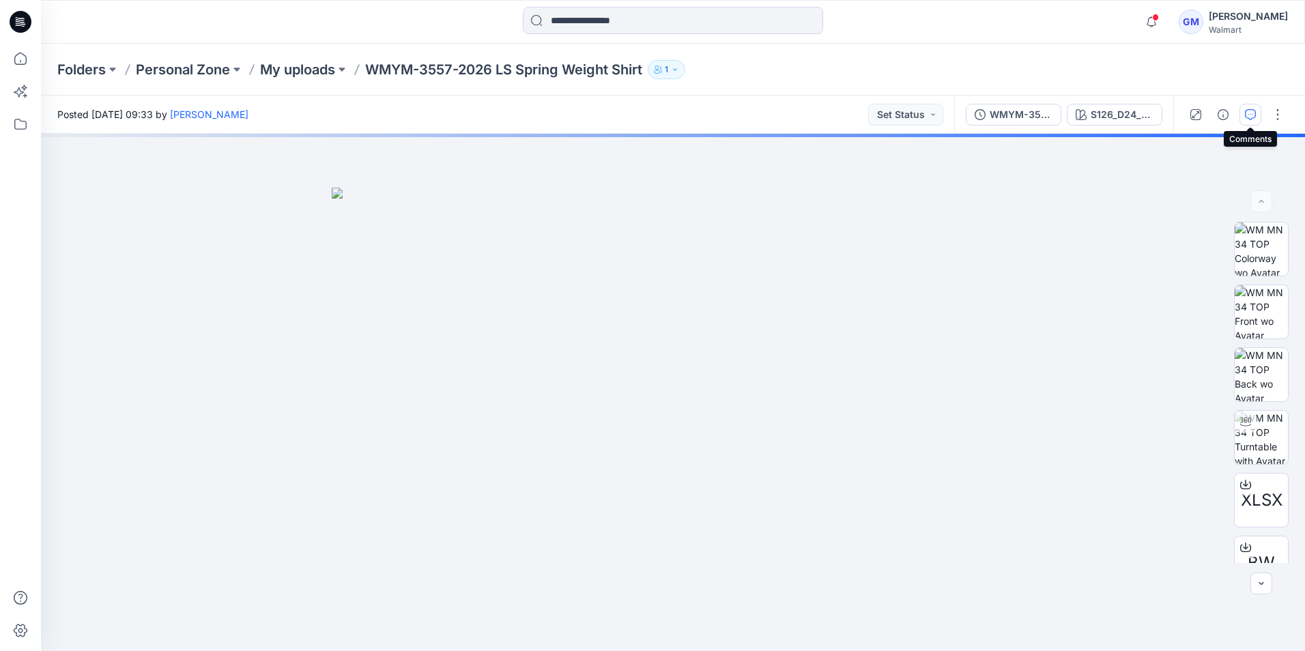
click at [1250, 111] on icon "button" at bounding box center [1249, 114] width 11 height 11
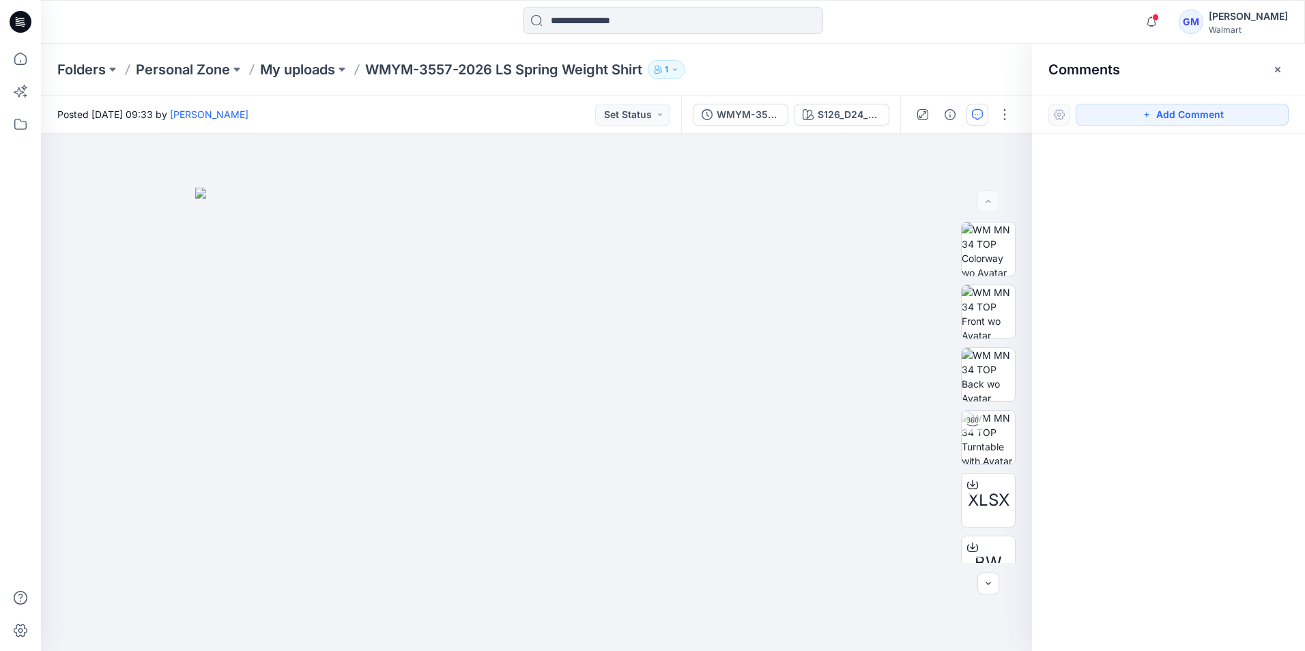
click at [12, 23] on icon at bounding box center [21, 22] width 22 height 22
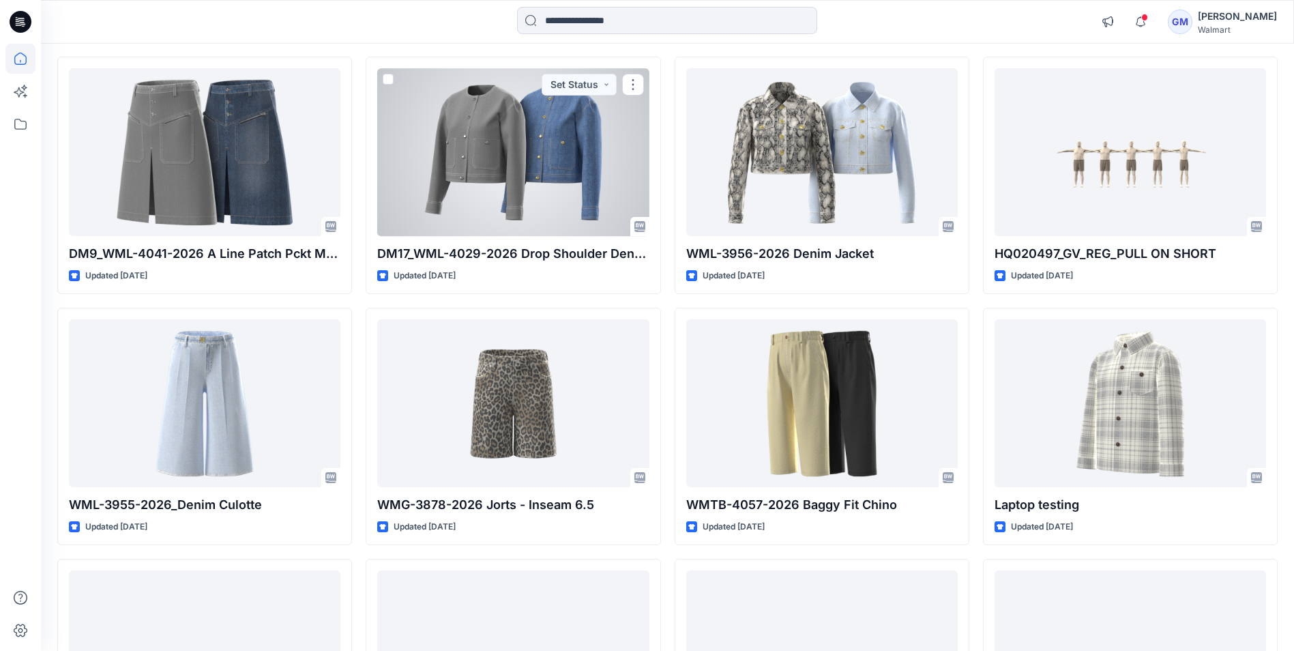
scroll to position [2466, 0]
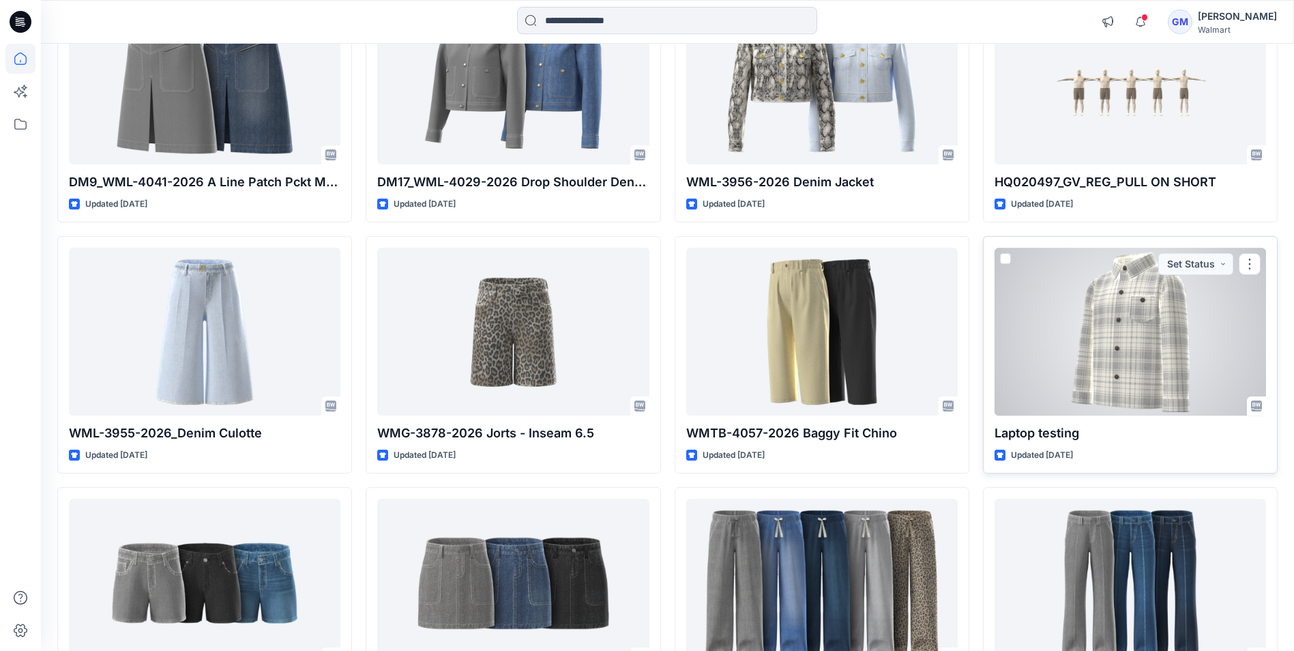
click at [1087, 321] on div at bounding box center [1131, 331] width 272 height 167
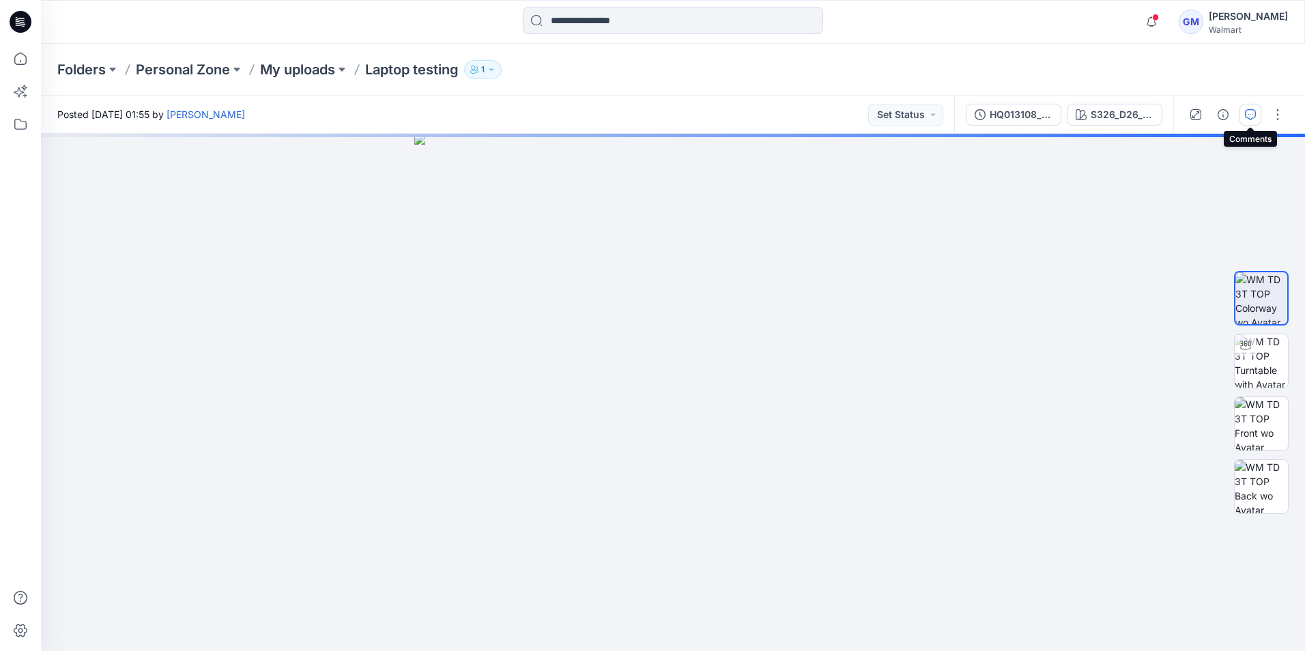
click at [1246, 113] on icon "button" at bounding box center [1249, 114] width 11 height 11
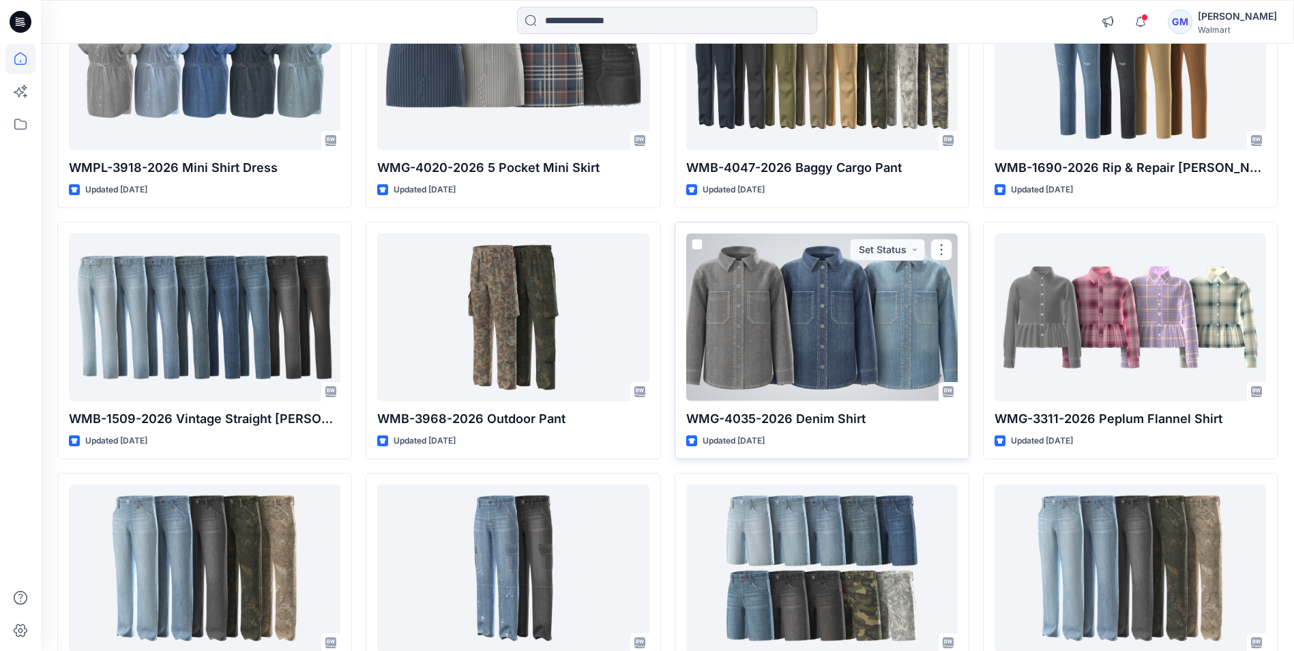
scroll to position [5001, 0]
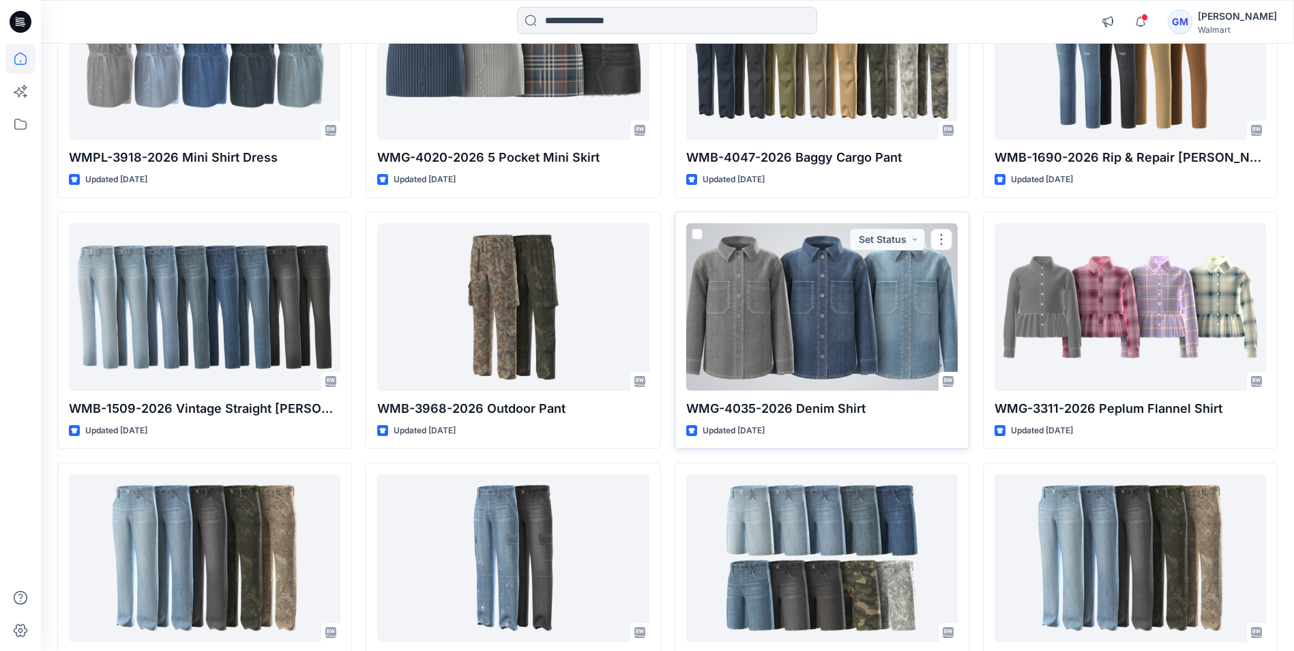
click at [782, 334] on div at bounding box center [822, 306] width 272 height 167
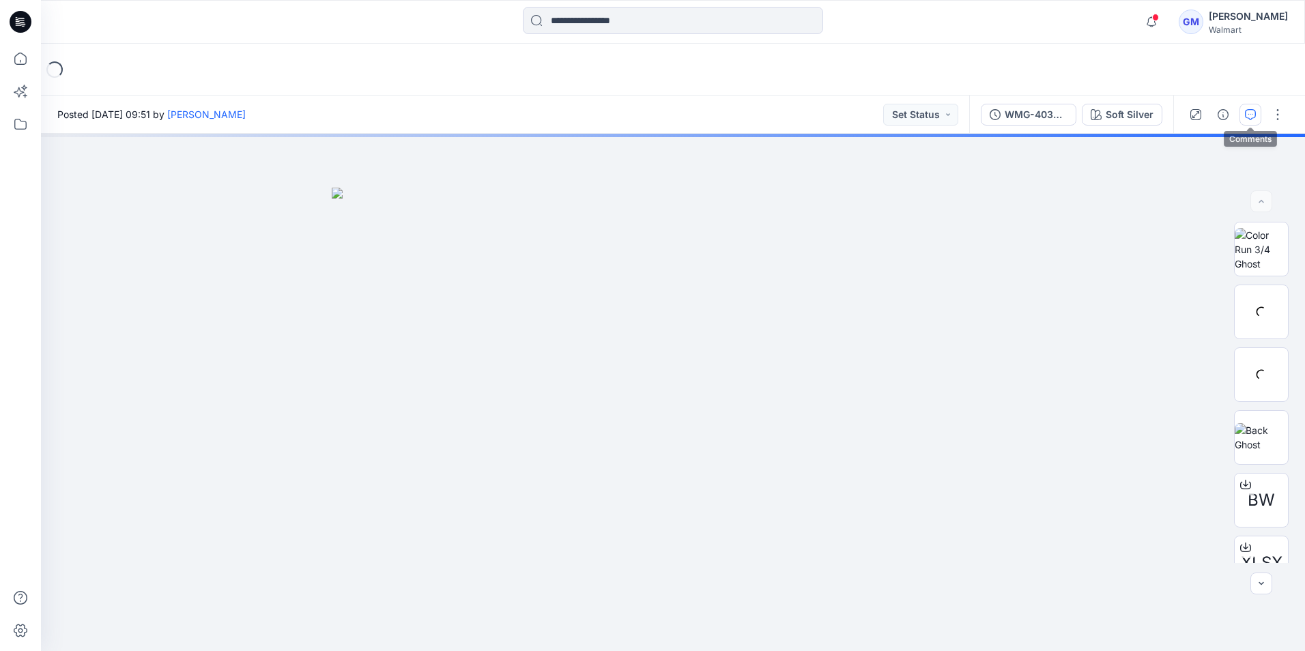
click at [1249, 115] on icon "button" at bounding box center [1249, 114] width 11 height 11
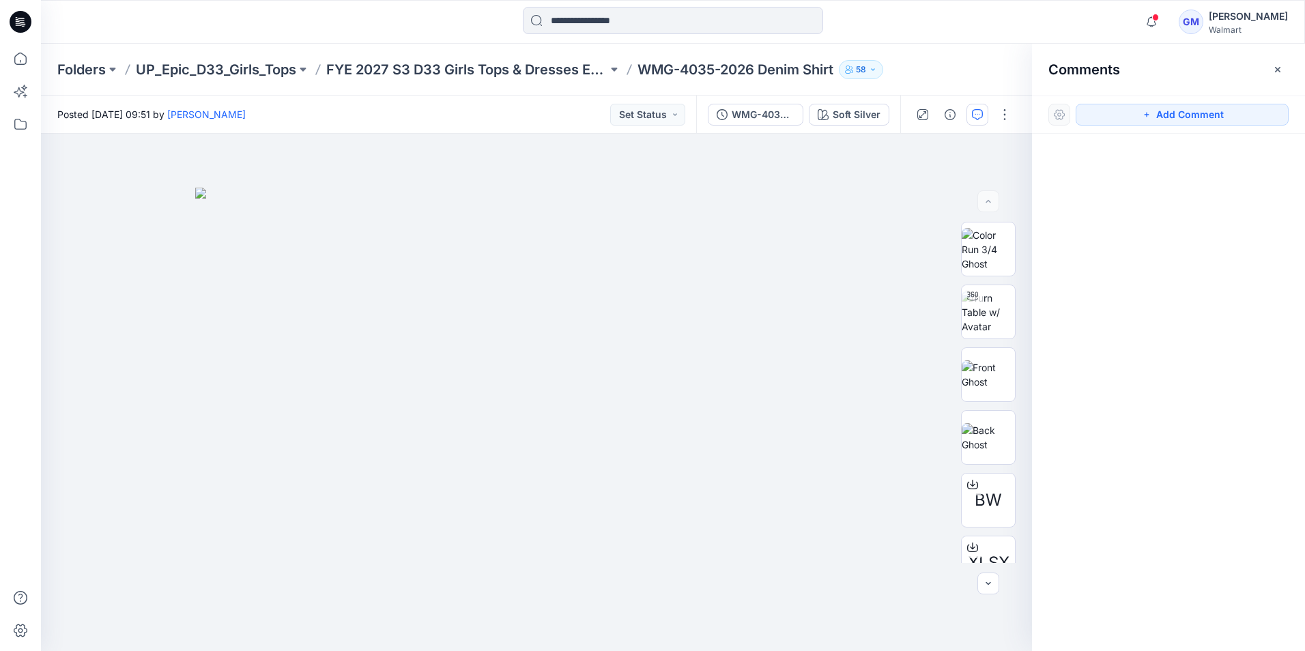
click at [23, 21] on icon at bounding box center [21, 22] width 22 height 22
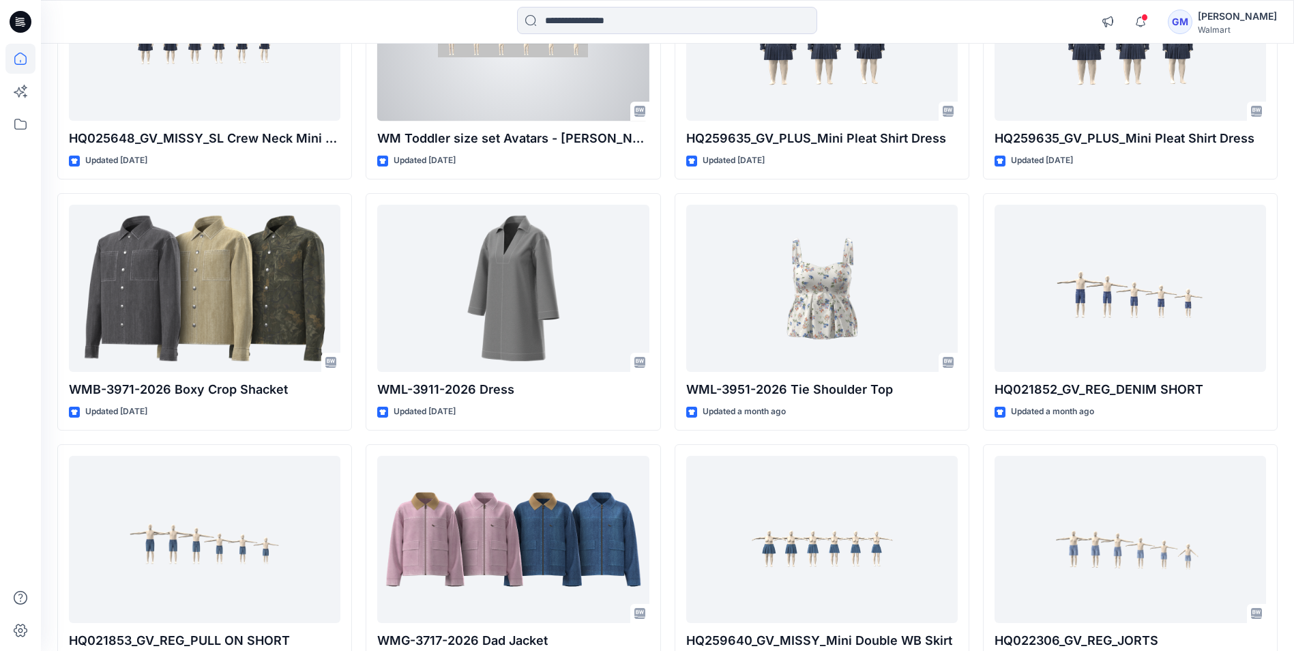
scroll to position [11595, 0]
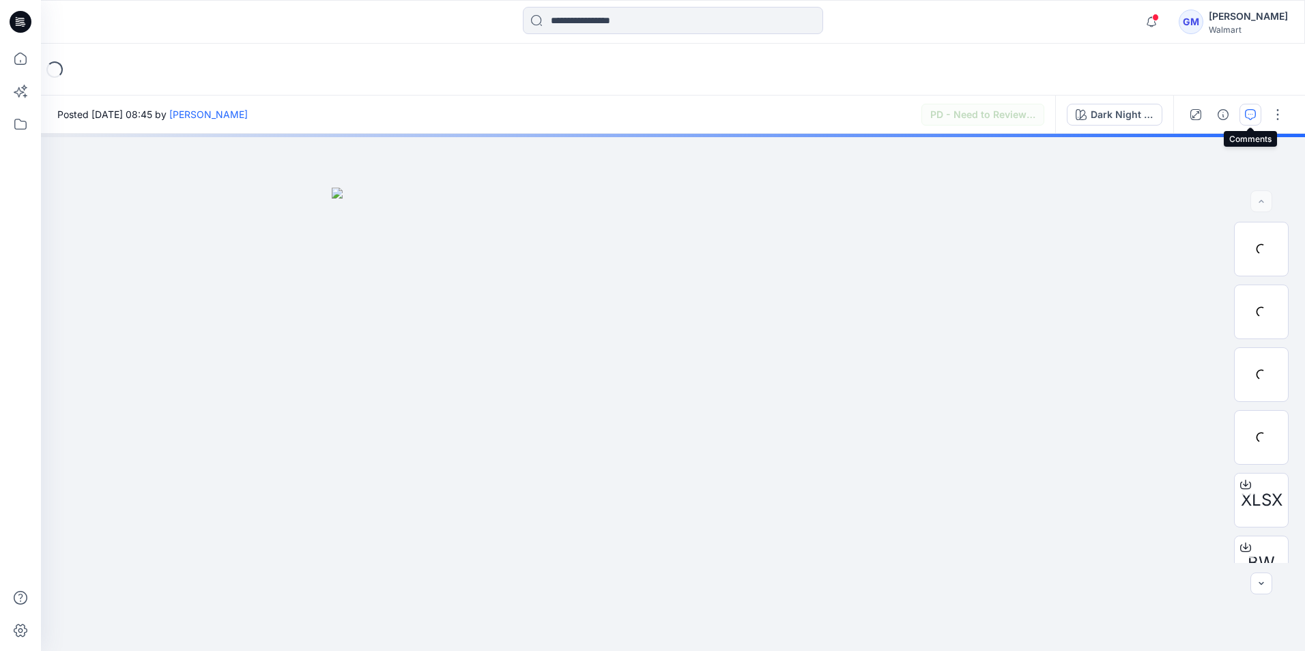
click at [1252, 111] on icon "button" at bounding box center [1249, 114] width 11 height 11
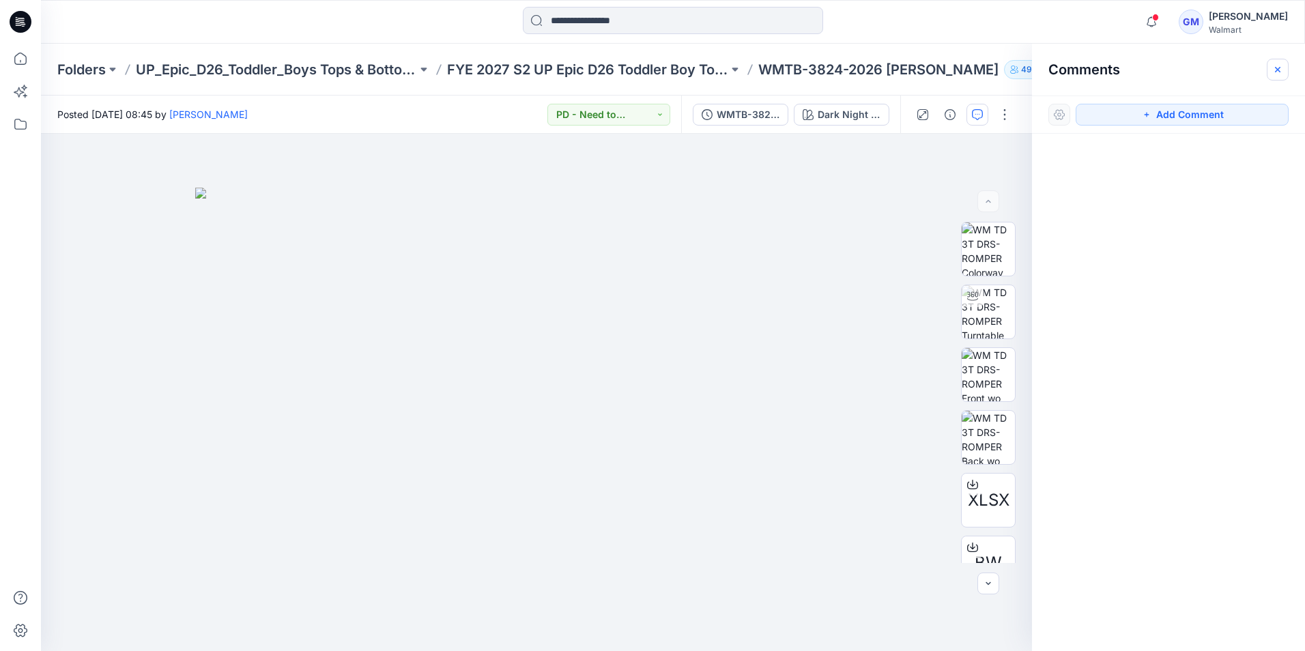
click at [1277, 71] on icon "button" at bounding box center [1277, 69] width 11 height 11
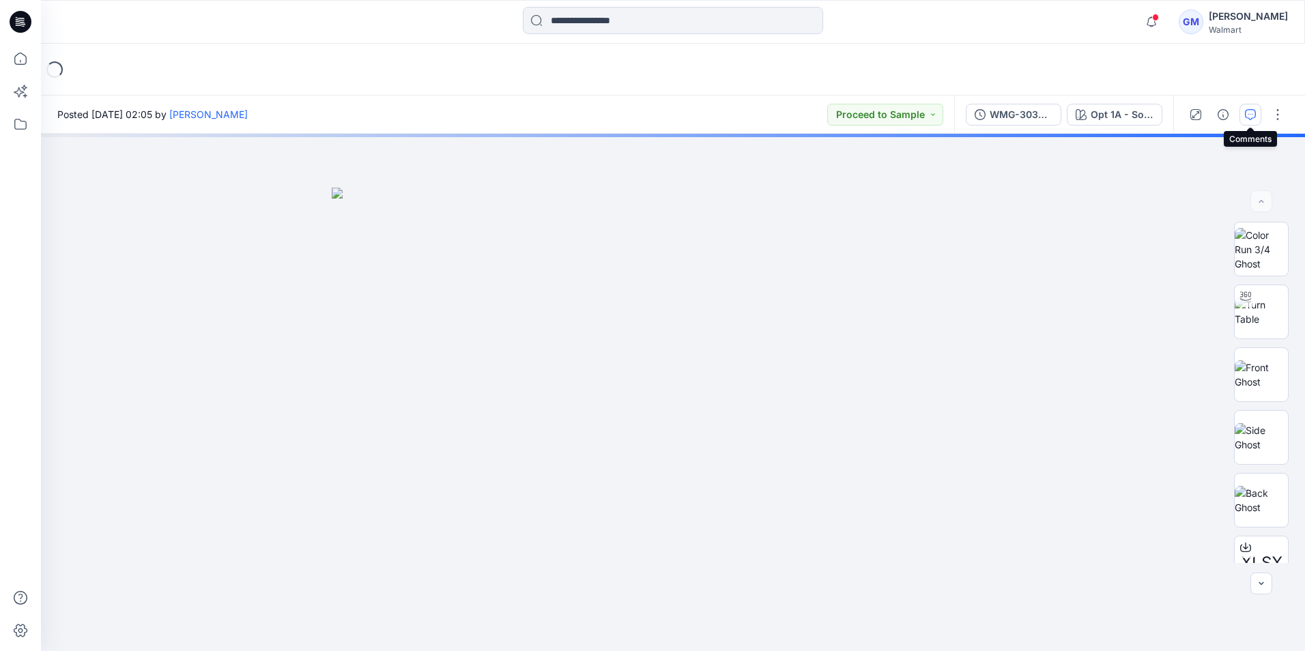
click at [1249, 115] on icon "button" at bounding box center [1249, 114] width 11 height 11
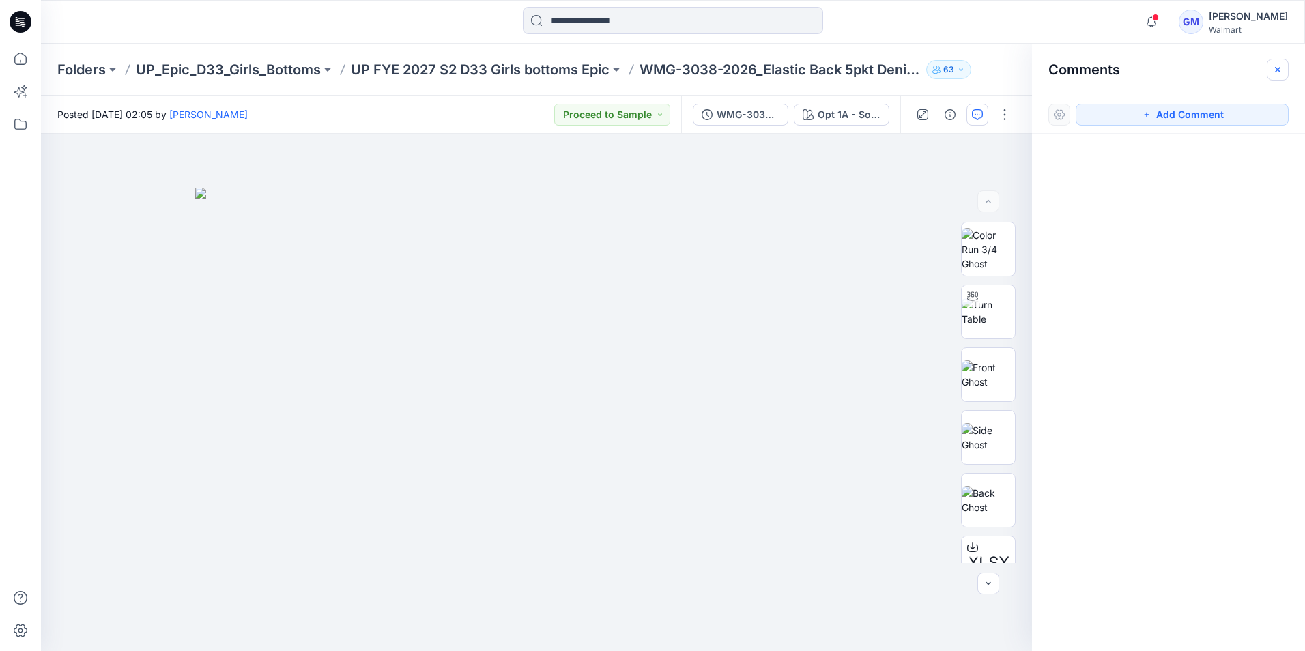
click at [1274, 73] on icon "button" at bounding box center [1277, 69] width 11 height 11
